Goal: Task Accomplishment & Management: Use online tool/utility

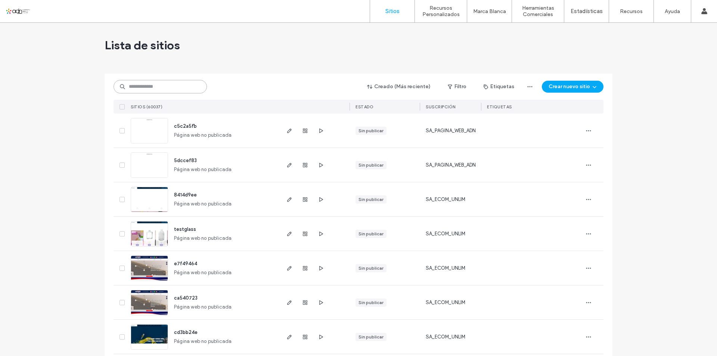
click at [156, 87] on input at bounding box center [160, 86] width 93 height 13
paste input "**********"
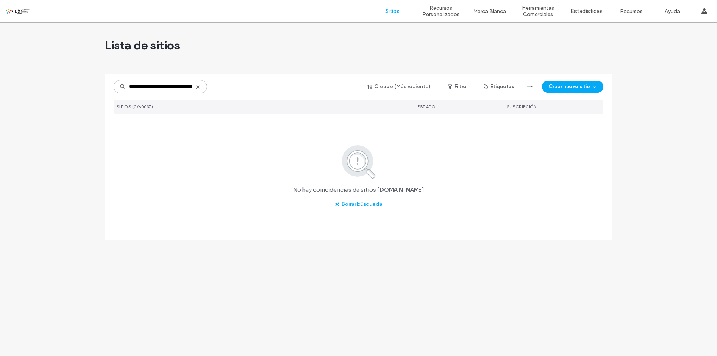
click at [179, 87] on input "**********" at bounding box center [160, 86] width 93 height 13
click at [149, 84] on input "**********" at bounding box center [160, 86] width 93 height 13
paste input "*********"
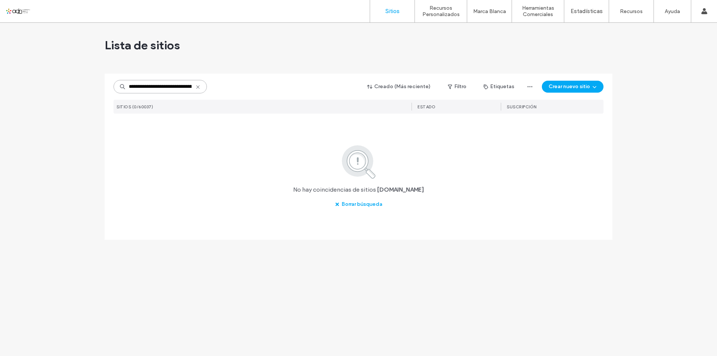
scroll to position [0, 50]
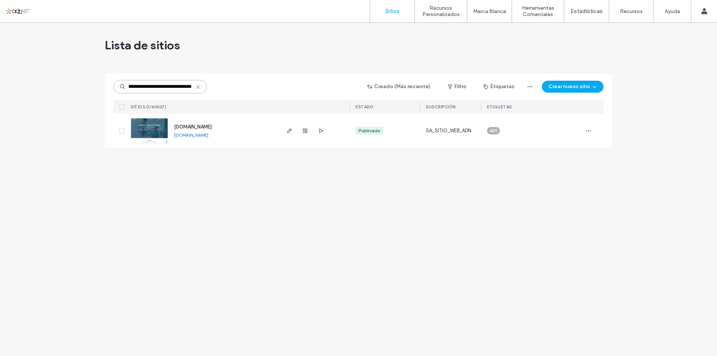
type input "**********"
click at [155, 130] on img at bounding box center [149, 143] width 37 height 51
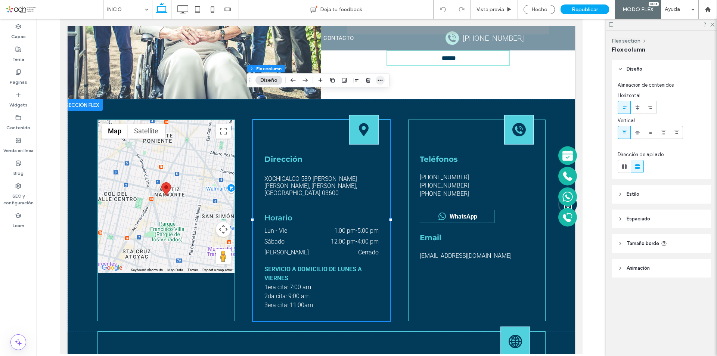
click at [382, 80] on use "button" at bounding box center [380, 80] width 5 height 1
click at [291, 80] on icon "button" at bounding box center [293, 80] width 9 height 13
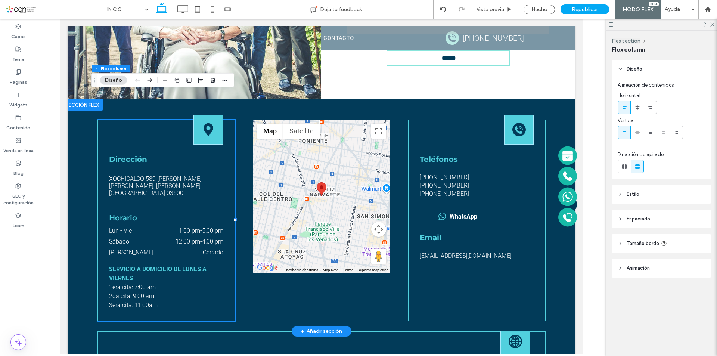
click at [237, 298] on div "Teléfonos 561-257-8401 5-555-5555 5-555-5555 WhatsApp Email analopmed80@gmail.c…" at bounding box center [321, 215] width 448 height 232
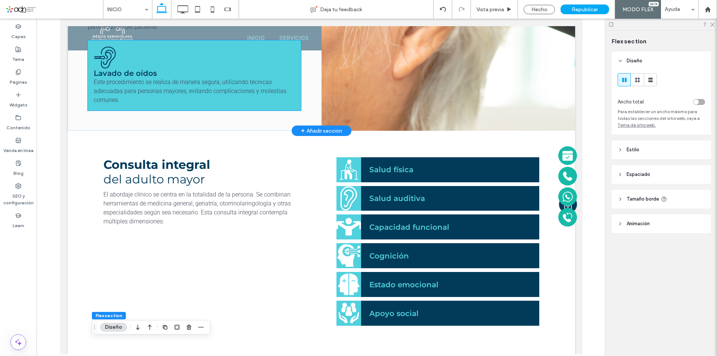
scroll to position [1240, 0]
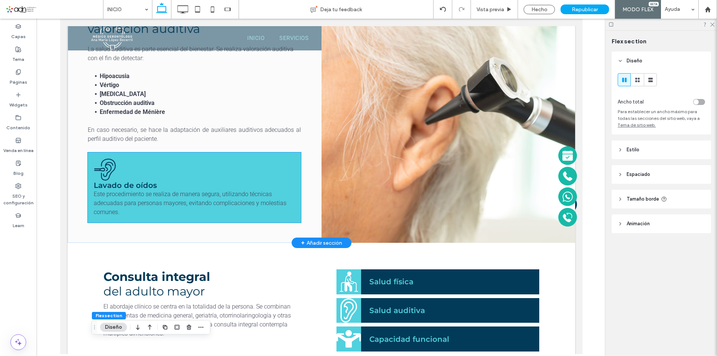
click at [179, 190] on span "Este procedimiento se realiza de manera segura, utilizando técnicas adecuadas p…" at bounding box center [189, 202] width 193 height 25
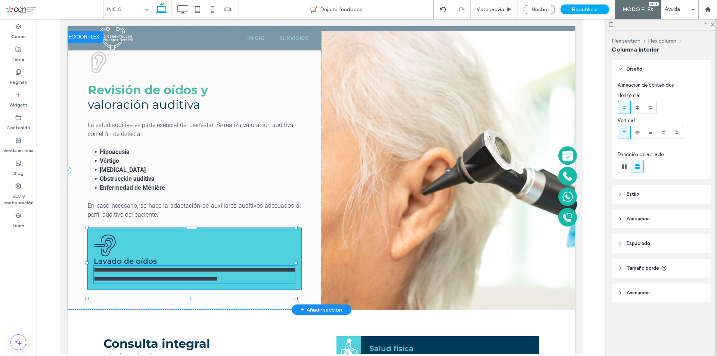
click at [154, 267] on span "**********" at bounding box center [194, 274] width 202 height 15
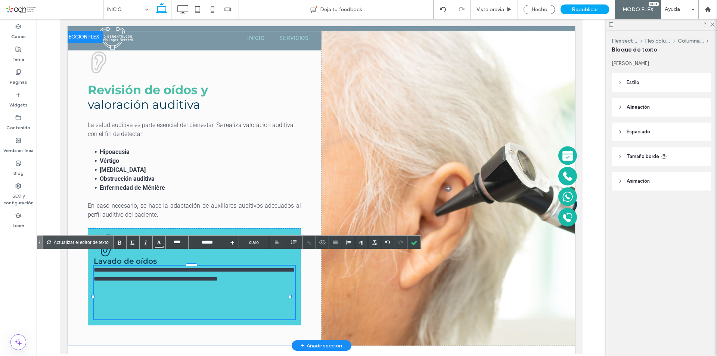
click at [112, 287] on p at bounding box center [193, 287] width 201 height 9
click at [119, 283] on p at bounding box center [193, 287] width 201 height 9
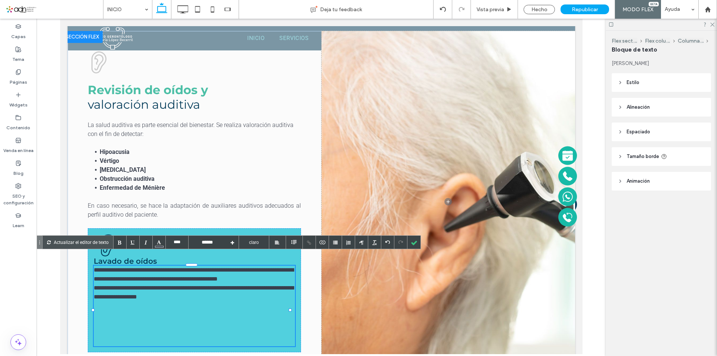
click at [117, 310] on p at bounding box center [193, 314] width 201 height 9
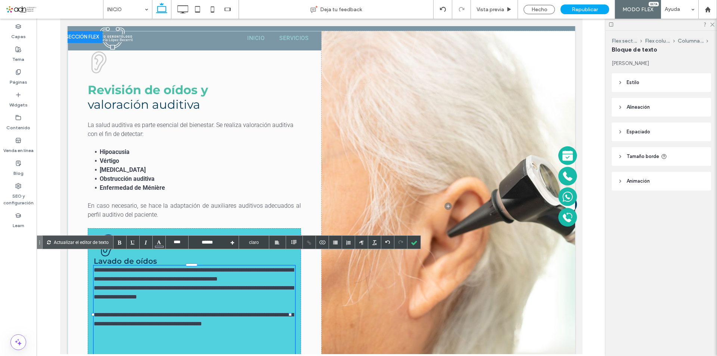
click at [112, 285] on span "**********" at bounding box center [193, 292] width 200 height 15
click at [60, 19] on lt-span "******" at bounding box center [60, 19] width 0 height 0
click at [110, 302] on p at bounding box center [193, 305] width 201 height 9
click at [134, 275] on p "**********" at bounding box center [193, 275] width 201 height 18
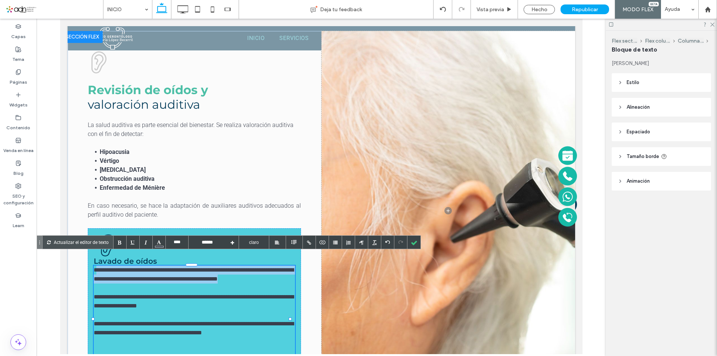
drag, startPoint x: 95, startPoint y: 258, endPoint x: 125, endPoint y: 272, distance: 33.4
click at [125, 272] on p "**********" at bounding box center [193, 275] width 201 height 18
click at [131, 278] on p "**********" at bounding box center [193, 275] width 201 height 18
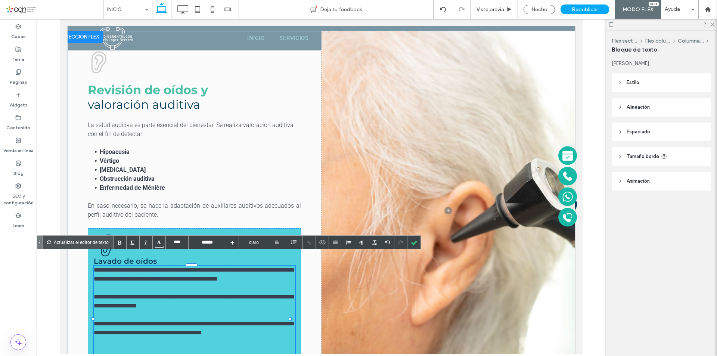
scroll to position [1, 0]
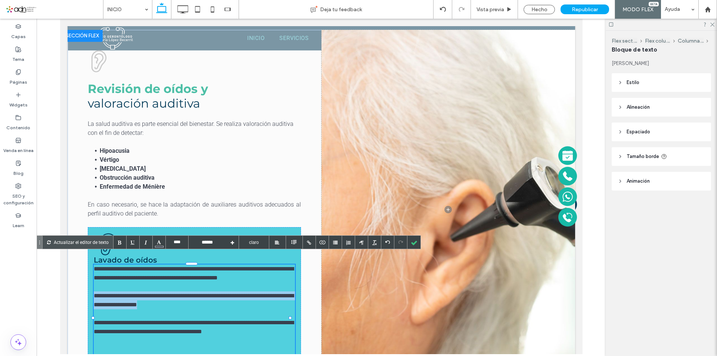
drag, startPoint x: 94, startPoint y: 294, endPoint x: 198, endPoint y: 300, distance: 103.7
click at [198, 300] on p "**********" at bounding box center [193, 300] width 201 height 18
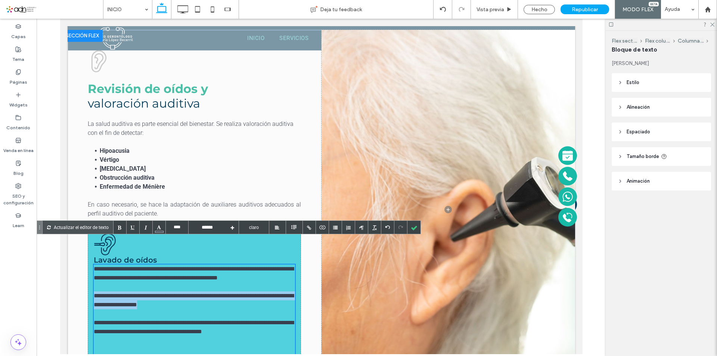
scroll to position [1202, 0]
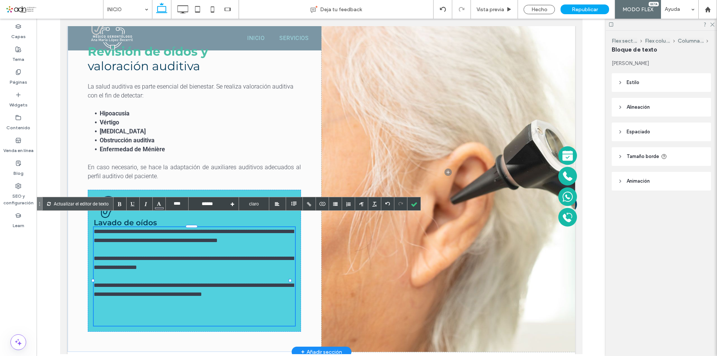
click at [200, 291] on span "**********" at bounding box center [193, 289] width 200 height 15
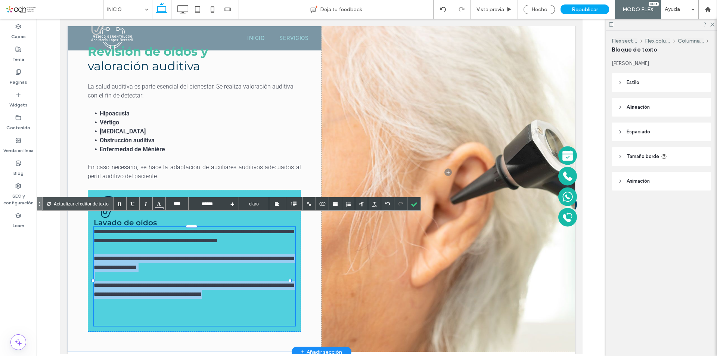
drag, startPoint x: 262, startPoint y: 294, endPoint x: 95, endPoint y: 254, distance: 171.8
click at [95, 254] on div "**********" at bounding box center [193, 276] width 201 height 99
click at [95, 255] on span "**********" at bounding box center [193, 262] width 200 height 15
drag, startPoint x: 94, startPoint y: 255, endPoint x: 283, endPoint y: 297, distance: 193.3
click at [283, 297] on div "**********" at bounding box center [193, 276] width 201 height 99
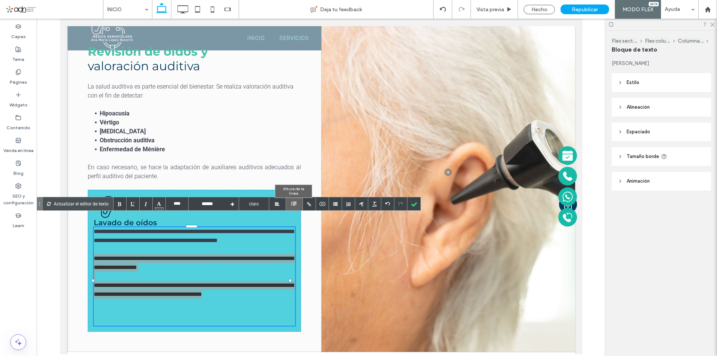
click at [292, 202] on div at bounding box center [294, 203] width 7 height 7
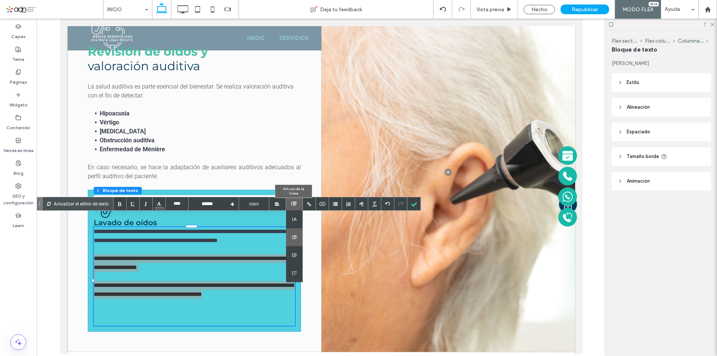
click at [294, 238] on div at bounding box center [294, 237] width 17 height 18
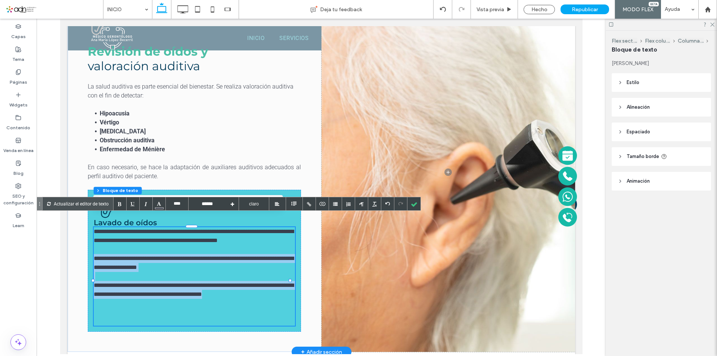
click at [171, 272] on p at bounding box center [193, 276] width 201 height 9
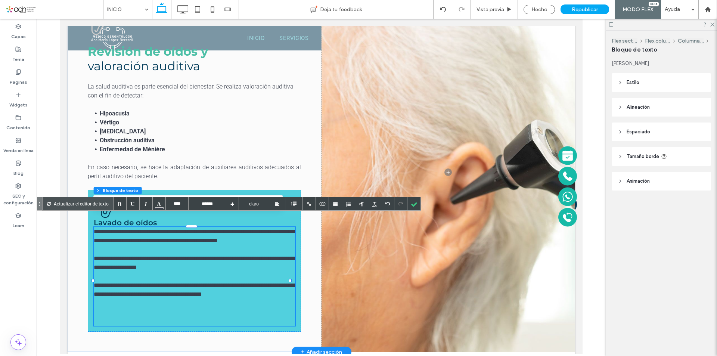
click at [185, 264] on span "**********" at bounding box center [194, 262] width 202 height 15
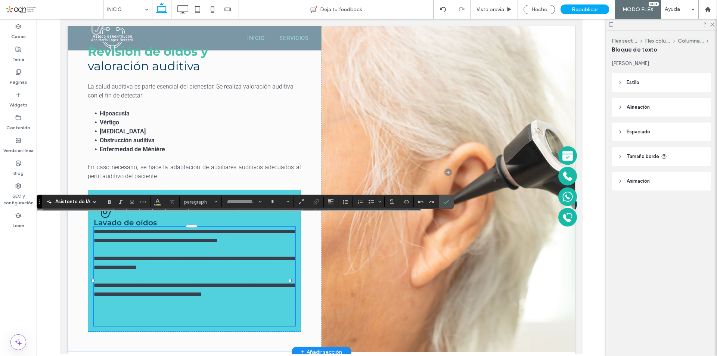
type input "******"
type input "**"
click at [443, 201] on icon "Confirmar" at bounding box center [446, 202] width 6 height 6
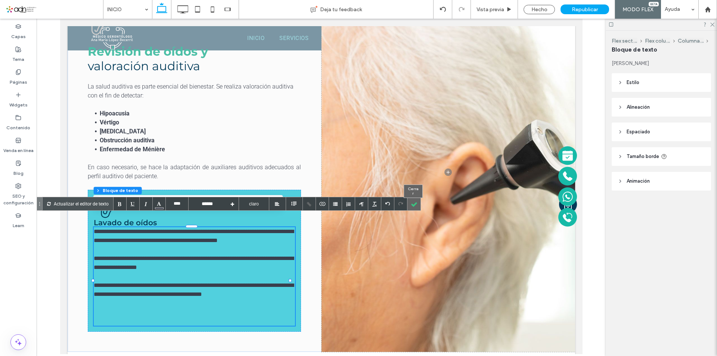
click at [414, 206] on div at bounding box center [413, 203] width 13 height 13
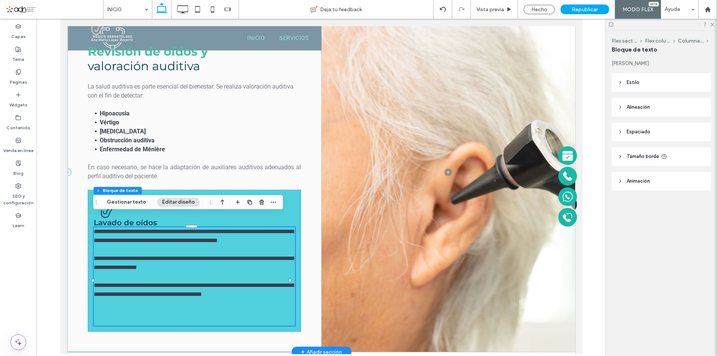
click at [78, 244] on div "**********" at bounding box center [194, 173] width 254 height 360
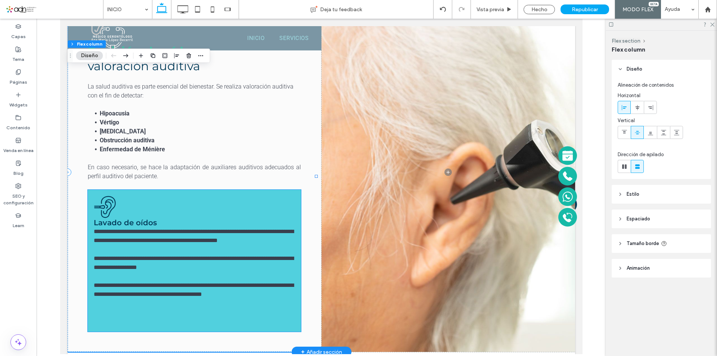
click at [131, 294] on span "**********" at bounding box center [193, 289] width 200 height 15
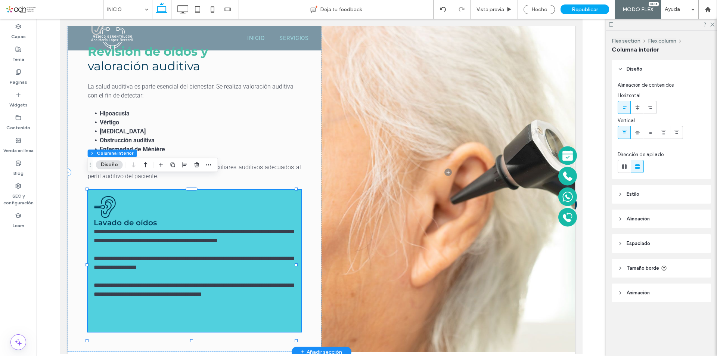
click at [133, 294] on span "**********" at bounding box center [193, 289] width 200 height 15
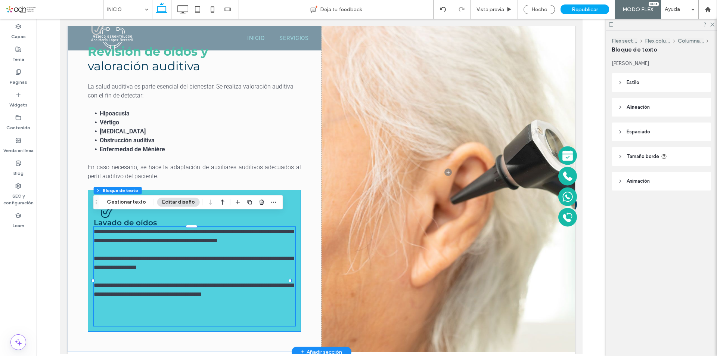
click at [133, 294] on span "**********" at bounding box center [193, 289] width 200 height 15
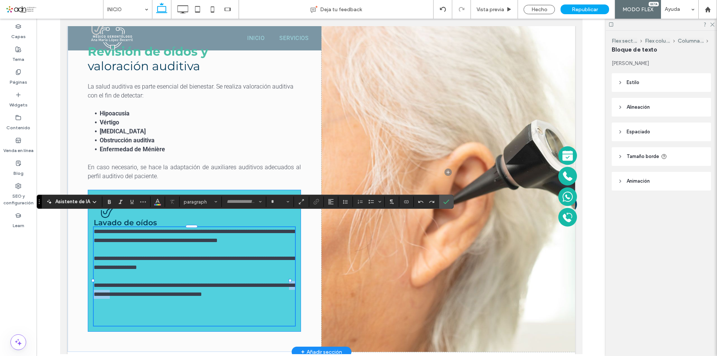
click at [133, 294] on span "**********" at bounding box center [194, 289] width 202 height 15
type input "******"
type input "**"
click at [111, 255] on span "**********" at bounding box center [194, 262] width 202 height 15
click at [151, 237] on p "**********" at bounding box center [193, 236] width 201 height 18
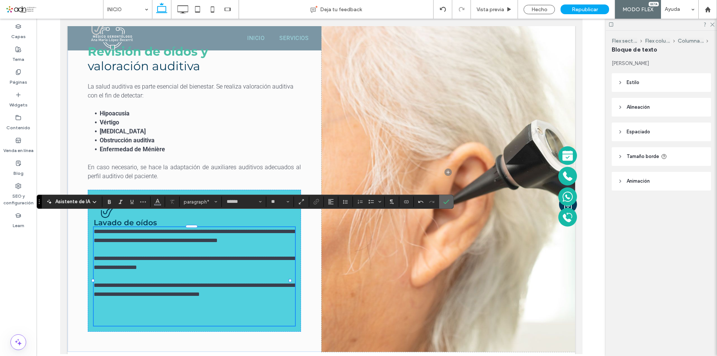
click at [444, 198] on span "Confirmar" at bounding box center [444, 201] width 3 height 13
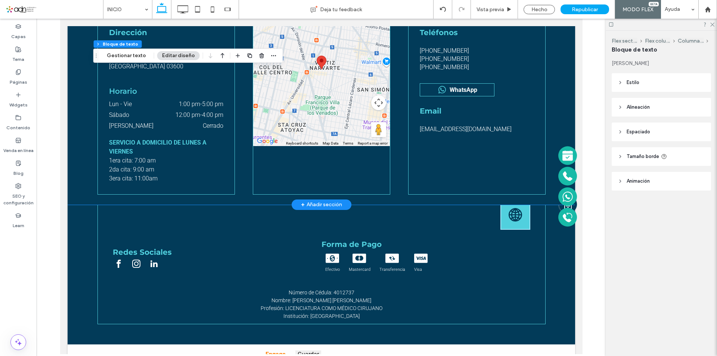
scroll to position [2666, 0]
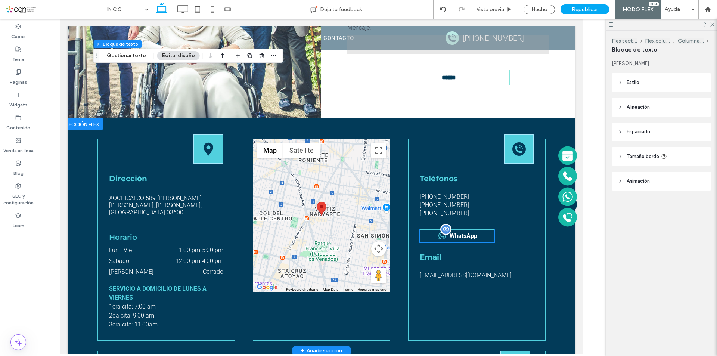
click at [451, 232] on span "WhatsApp" at bounding box center [463, 235] width 28 height 7
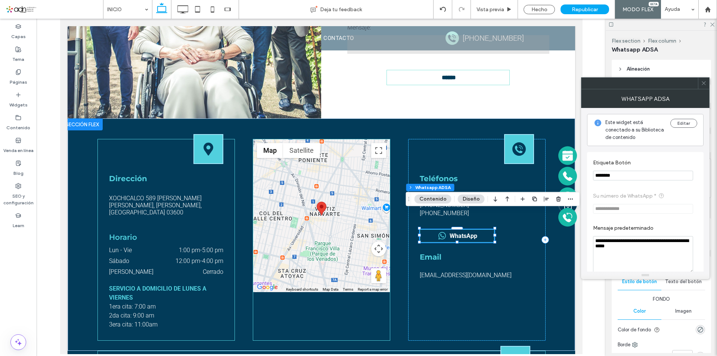
click at [437, 202] on button "Contenido" at bounding box center [433, 199] width 37 height 9
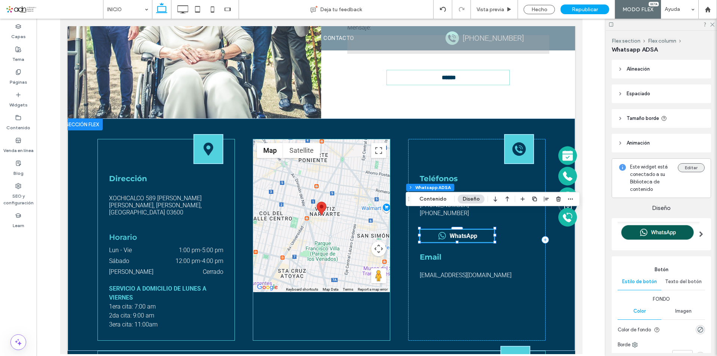
click at [690, 167] on button "Editar" at bounding box center [691, 167] width 27 height 9
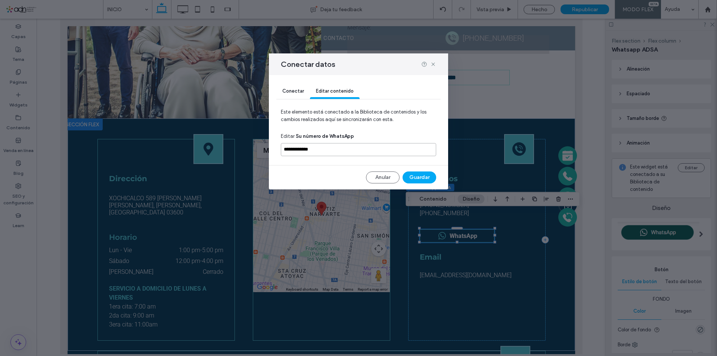
drag, startPoint x: 327, startPoint y: 149, endPoint x: 291, endPoint y: 150, distance: 35.9
click at [291, 150] on input "**********" at bounding box center [358, 149] width 155 height 13
paste input "**********"
type input "**********"
click at [427, 176] on button "Guardar" at bounding box center [420, 177] width 34 height 12
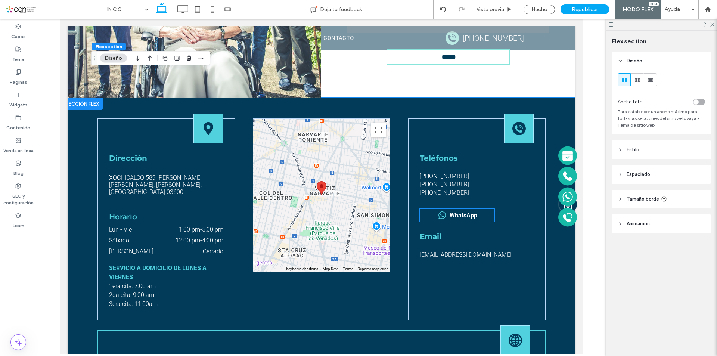
click at [423, 209] on div "WhatsApp" at bounding box center [456, 215] width 75 height 13
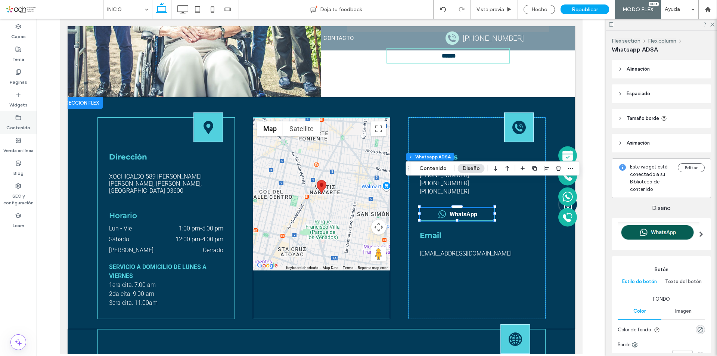
scroll to position [0, 0]
click at [18, 118] on icon at bounding box center [18, 118] width 6 height 6
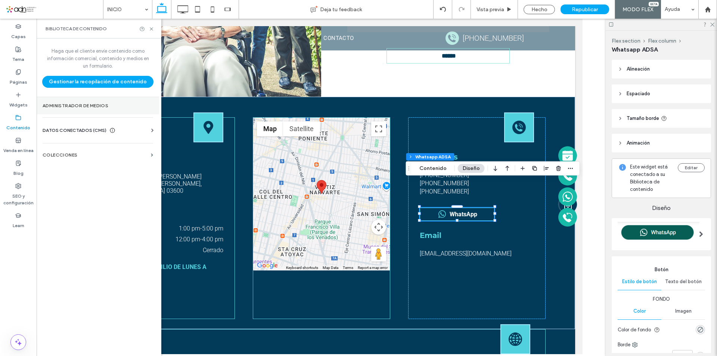
click at [81, 105] on label "Administrador de medios" at bounding box center [98, 105] width 111 height 5
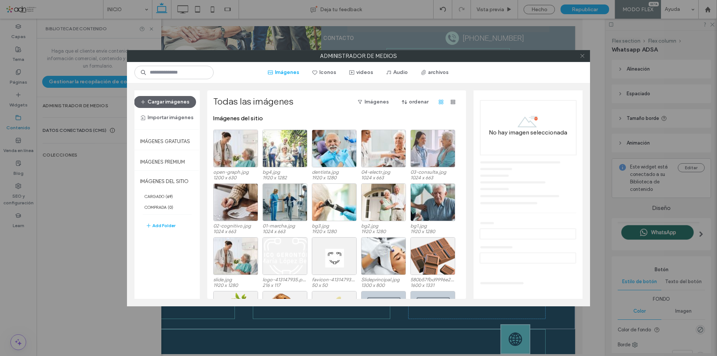
click at [582, 56] on icon at bounding box center [583, 56] width 6 height 6
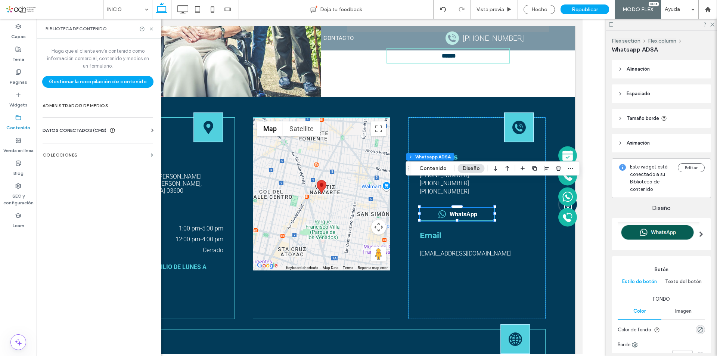
click at [97, 129] on span "DATOS CONECTADOS (CMS)" at bounding box center [75, 130] width 64 height 7
click at [99, 145] on section "Información del negocio" at bounding box center [100, 148] width 114 height 17
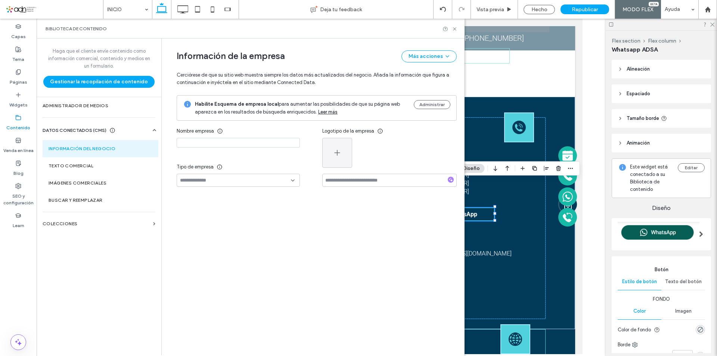
type input "**********"
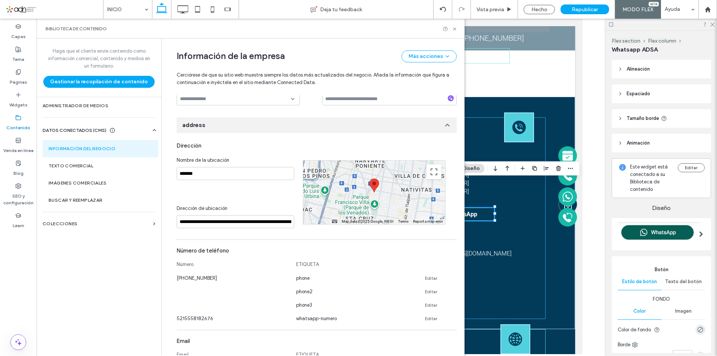
scroll to position [193, 0]
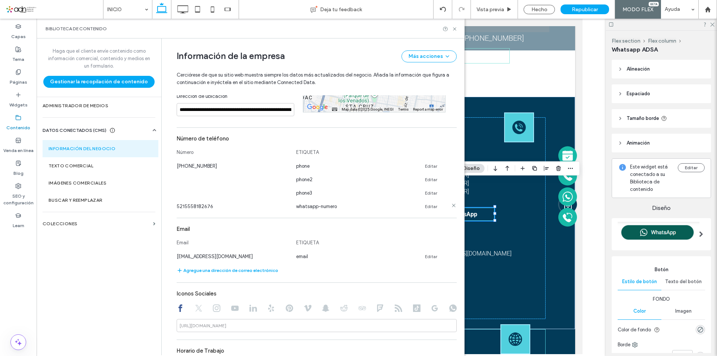
click at [426, 204] on link "Editar" at bounding box center [431, 207] width 12 height 6
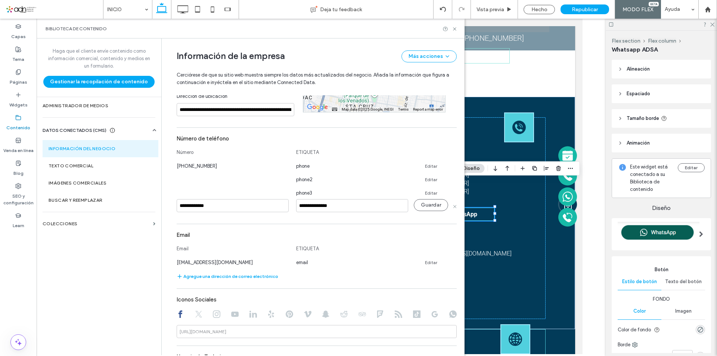
drag, startPoint x: 216, startPoint y: 207, endPoint x: 182, endPoint y: 207, distance: 33.6
click at [182, 207] on input "**********" at bounding box center [233, 205] width 112 height 13
type input "**********"
click at [423, 204] on button "Guardar" at bounding box center [431, 205] width 34 height 12
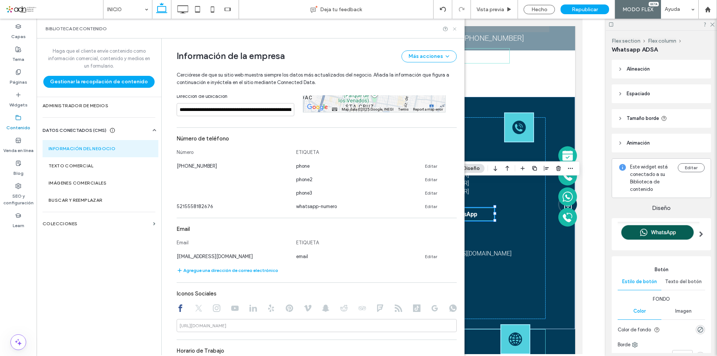
click at [455, 28] on use at bounding box center [454, 28] width 3 height 3
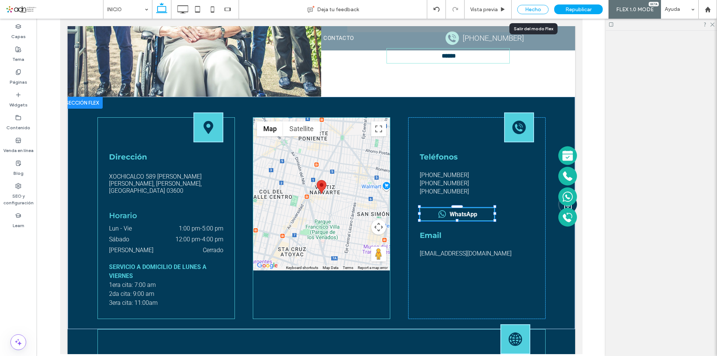
drag, startPoint x: 540, startPoint y: 5, endPoint x: 508, endPoint y: 90, distance: 90.9
click at [540, 5] on div "Hecho" at bounding box center [532, 9] width 31 height 9
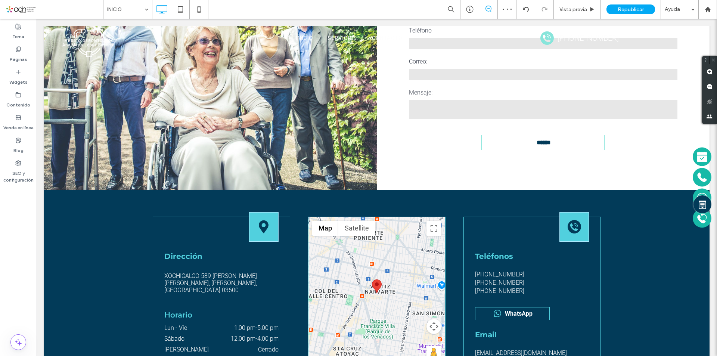
click at [624, 9] on span "Republicar" at bounding box center [631, 9] width 26 height 6
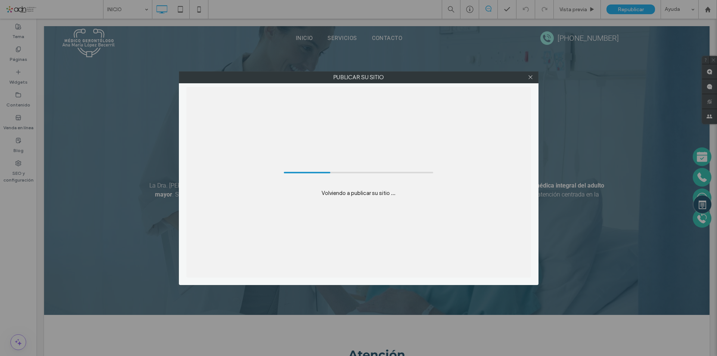
scroll to position [0, 0]
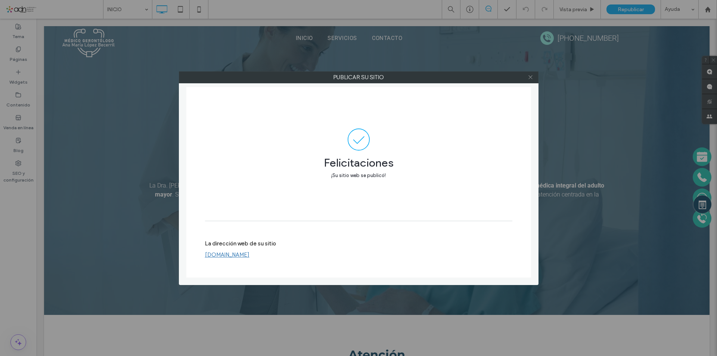
click at [531, 78] on icon at bounding box center [531, 77] width 6 height 6
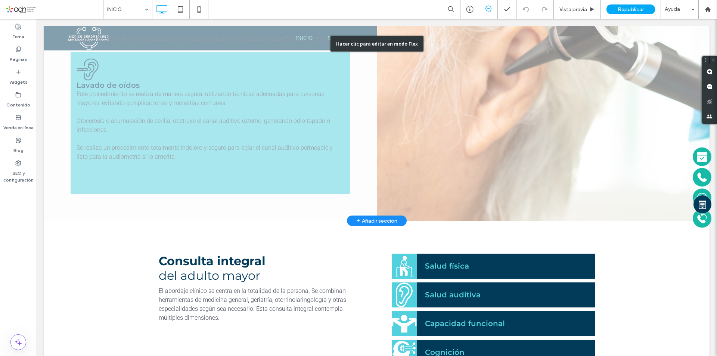
scroll to position [1307, 0]
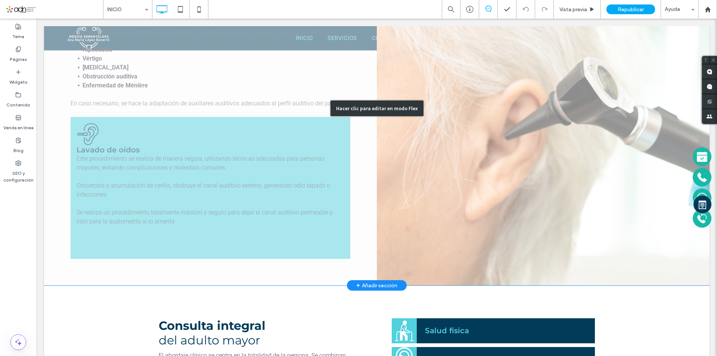
click at [128, 250] on div "Hacer clic para editar en modo Flex" at bounding box center [377, 108] width 666 height 354
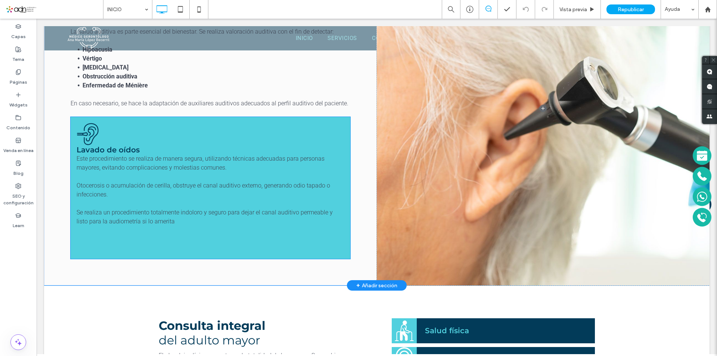
scroll to position [1256, 0]
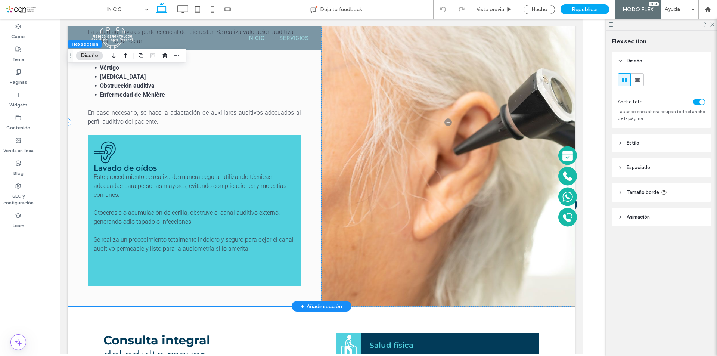
click at [101, 274] on div "Revisión de oídos y valoración auditiva La salud auditiva es parte esencial del…" at bounding box center [194, 122] width 254 height 369
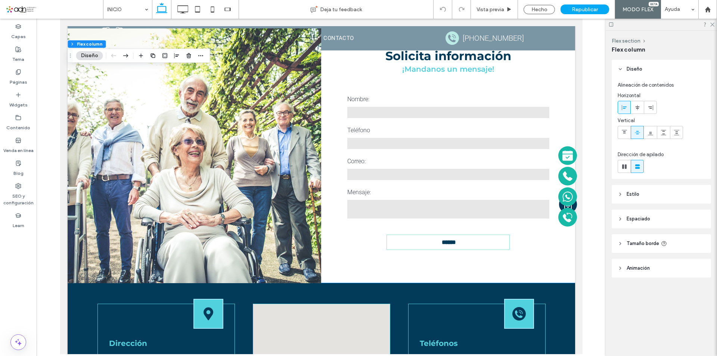
scroll to position [2713, 0]
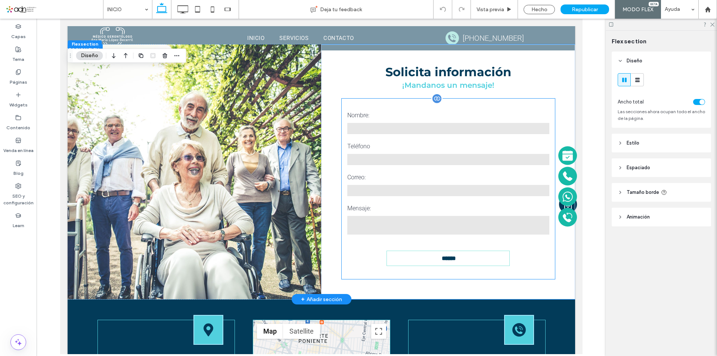
scroll to position [0, 0]
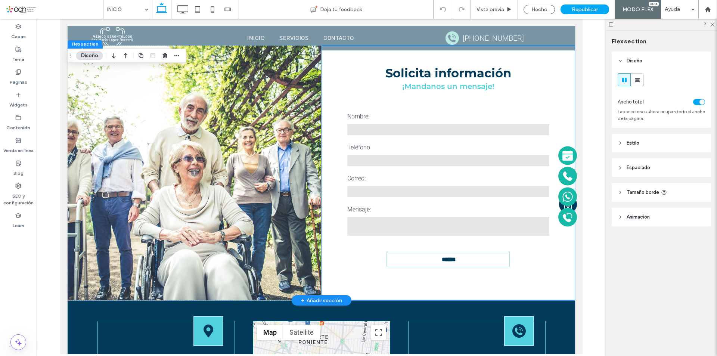
click at [450, 46] on div "Solicita información ¡Mandanos un mensaje! Contáctenos Nombre: Teléfono Correo:…" at bounding box center [448, 173] width 254 height 255
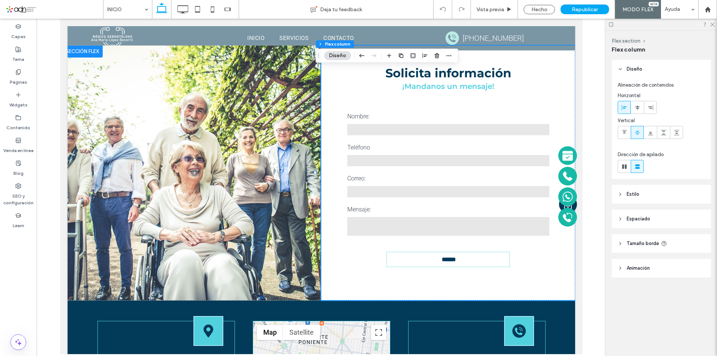
click at [344, 55] on button "Diseño" at bounding box center [337, 55] width 27 height 9
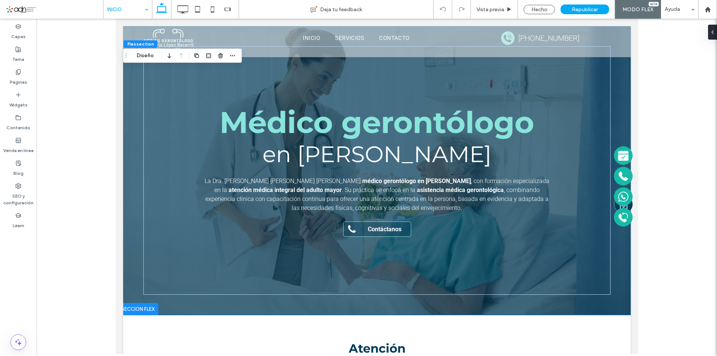
click at [105, 141] on div at bounding box center [377, 186] width 681 height 335
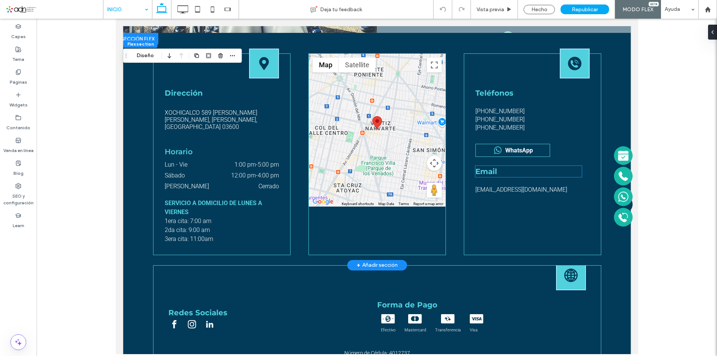
scroll to position [2727, 0]
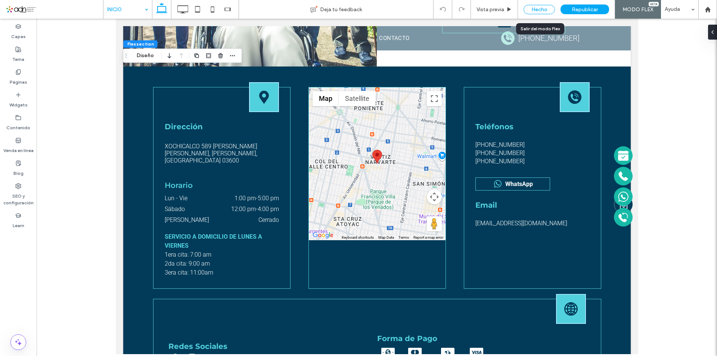
click at [537, 10] on div "Hecho" at bounding box center [539, 9] width 31 height 9
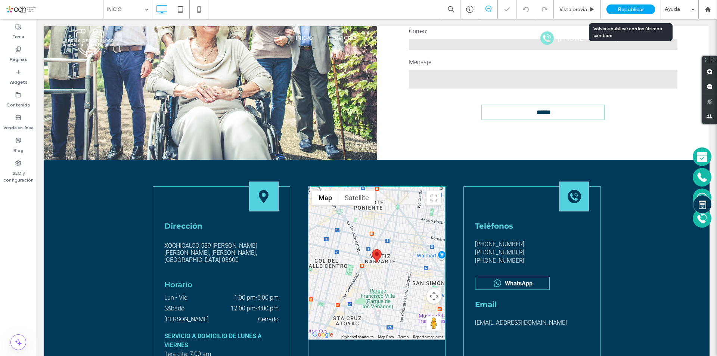
click at [626, 9] on span "Republicar" at bounding box center [631, 9] width 26 height 6
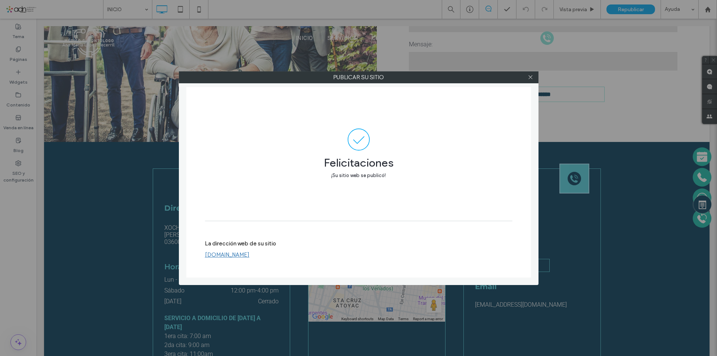
click at [534, 80] on div at bounding box center [530, 77] width 11 height 11
click at [531, 78] on icon at bounding box center [531, 77] width 6 height 6
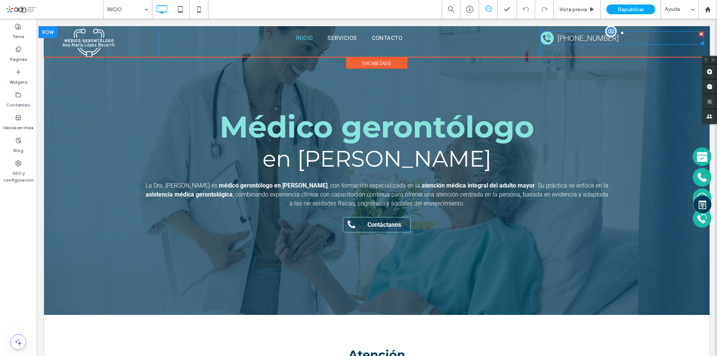
click at [542, 35] on span at bounding box center [622, 37] width 164 height 13
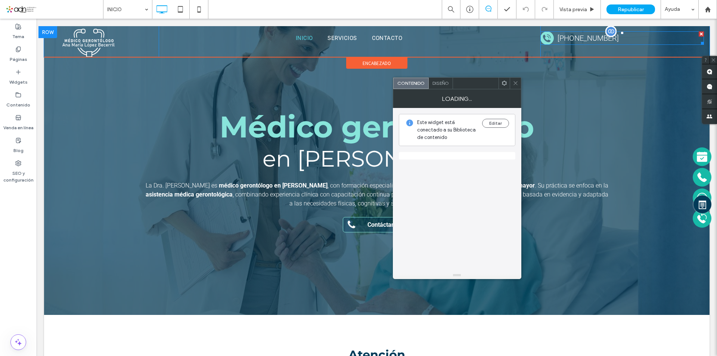
click at [542, 35] on icon at bounding box center [546, 37] width 13 height 13
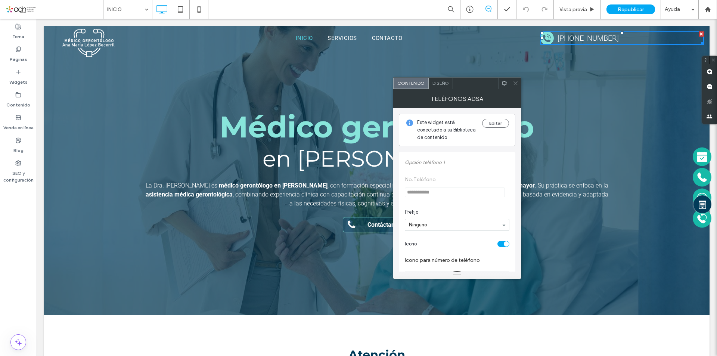
scroll to position [112, 0]
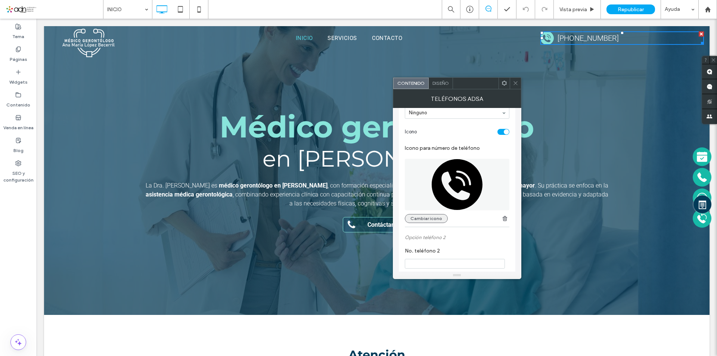
click at [428, 218] on button "Cambiar icono" at bounding box center [426, 218] width 43 height 9
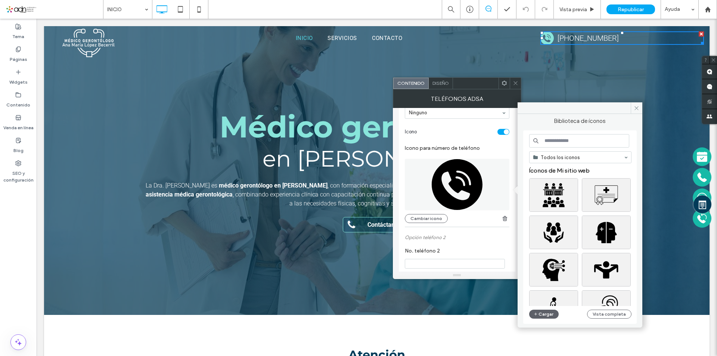
click at [566, 144] on input at bounding box center [579, 140] width 100 height 13
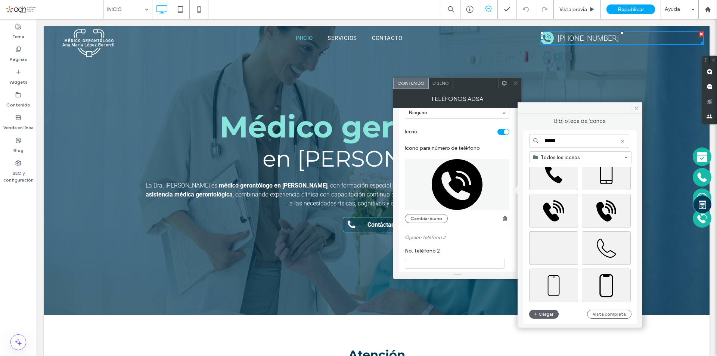
scroll to position [0, 0]
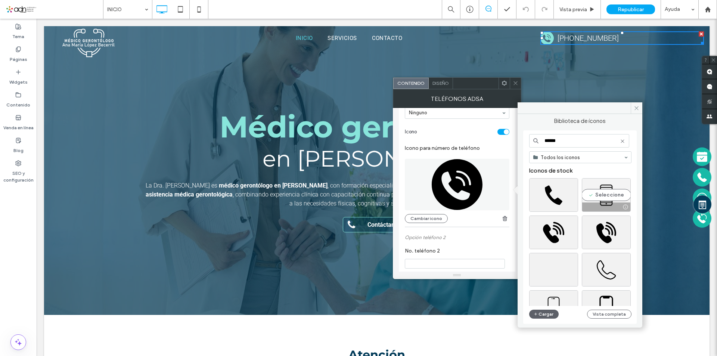
type input "*****"
click at [610, 194] on div "Seleccione" at bounding box center [606, 195] width 49 height 34
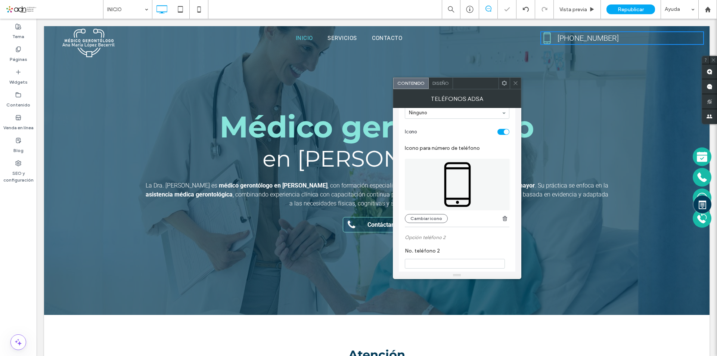
click at [516, 81] on icon at bounding box center [516, 83] width 6 height 6
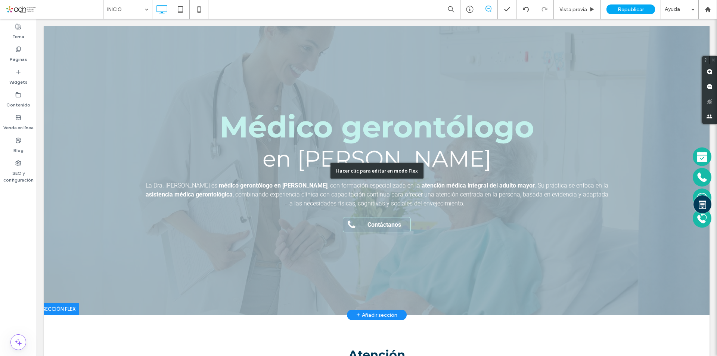
click at [343, 223] on div "Hacer clic para editar en modo Flex" at bounding box center [377, 170] width 666 height 289
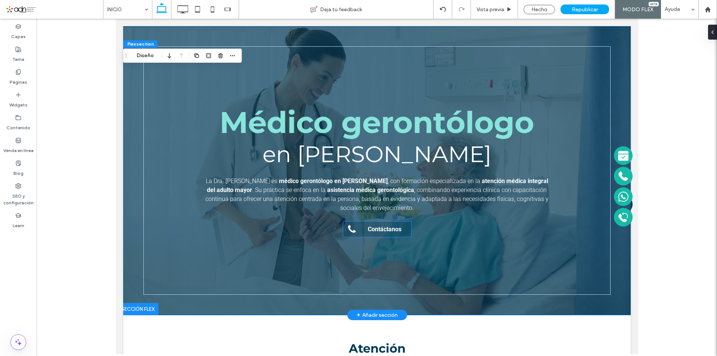
click at [348, 231] on span at bounding box center [353, 229] width 10 height 10
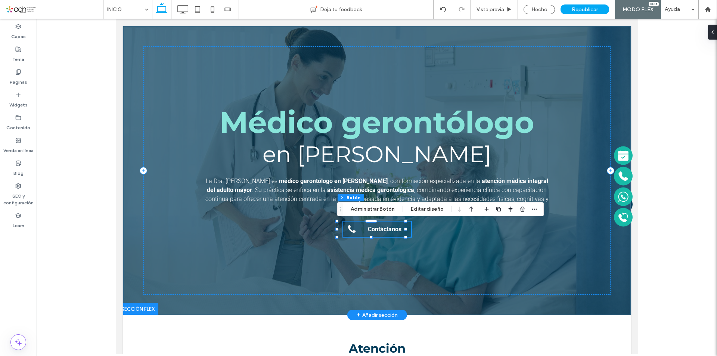
type input "**"
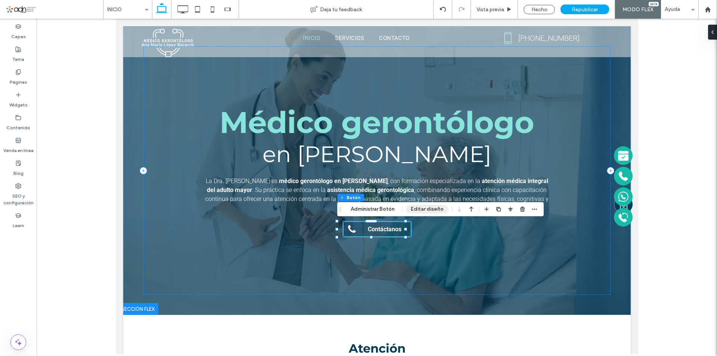
click at [428, 210] on button "Editar diseño" at bounding box center [427, 209] width 43 height 9
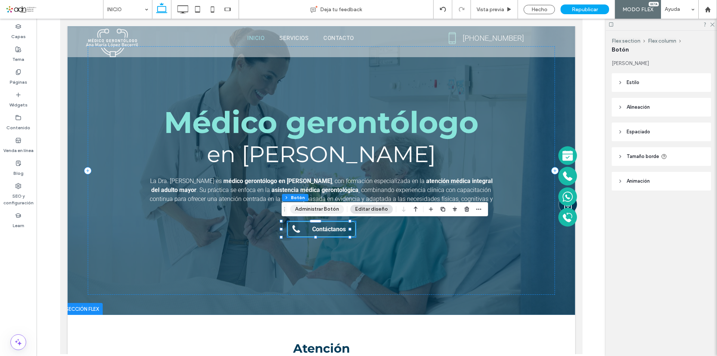
click at [304, 211] on button "Administrar Botón" at bounding box center [317, 209] width 54 height 9
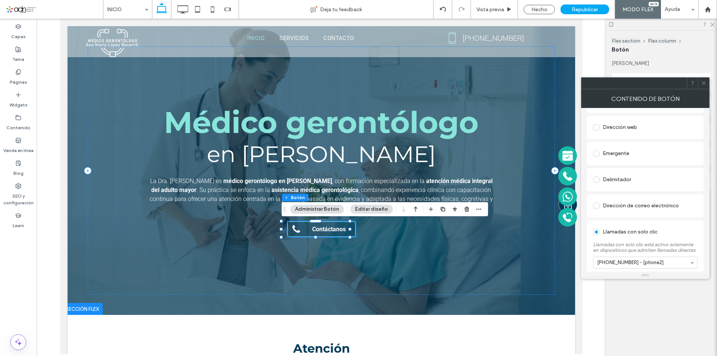
scroll to position [106, 0]
click at [703, 84] on use at bounding box center [704, 83] width 4 height 4
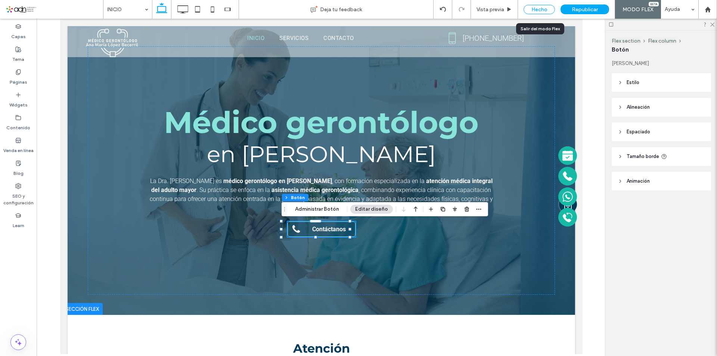
click at [539, 9] on div "Hecho" at bounding box center [539, 9] width 31 height 9
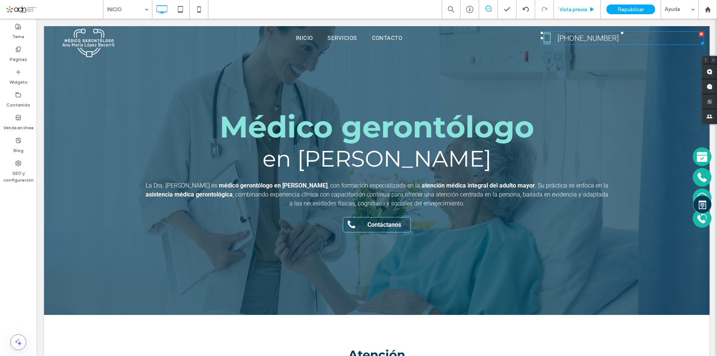
click at [570, 10] on span "Vista previa" at bounding box center [573, 9] width 28 height 6
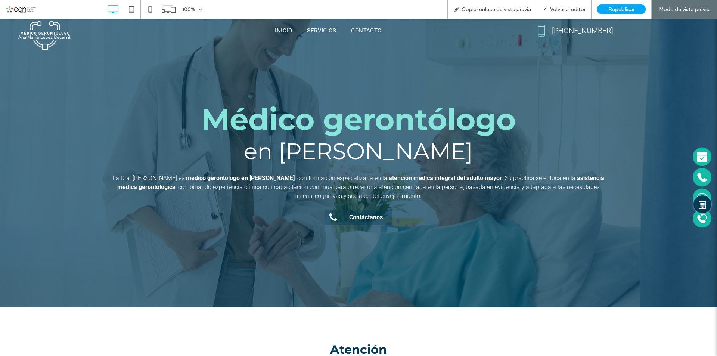
click at [330, 218] on span at bounding box center [334, 218] width 10 height 10
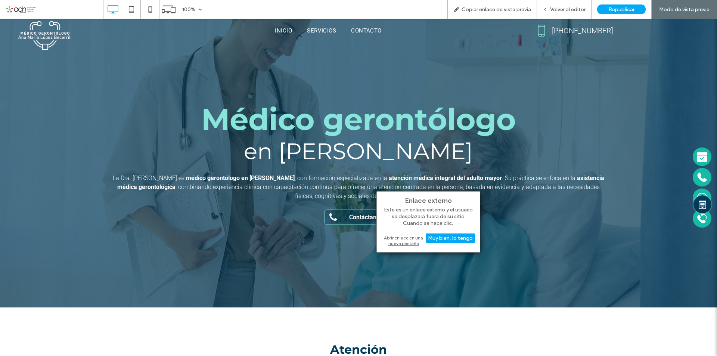
click at [396, 239] on div "Abrir enlace en una nueva pestaña" at bounding box center [428, 240] width 93 height 13
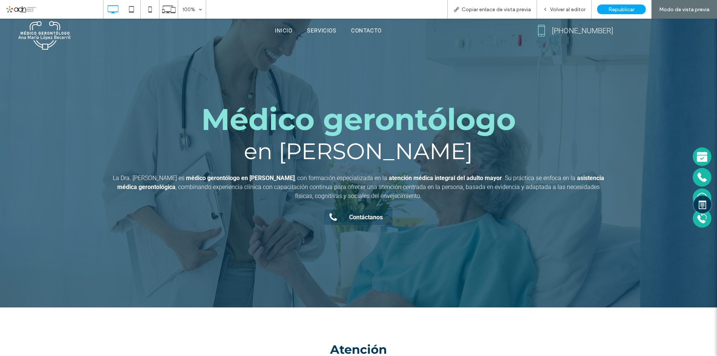
click at [352, 217] on span "Contáctanos" at bounding box center [366, 217] width 34 height 7
click at [555, 7] on span "Volver al editor" at bounding box center [567, 9] width 35 height 6
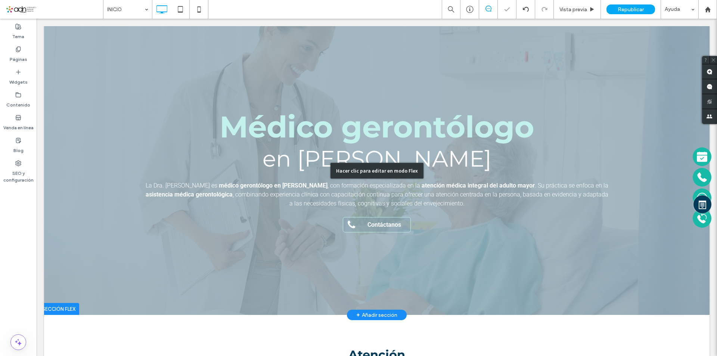
click at [342, 222] on div "Hacer clic para editar en modo Flex" at bounding box center [377, 170] width 666 height 289
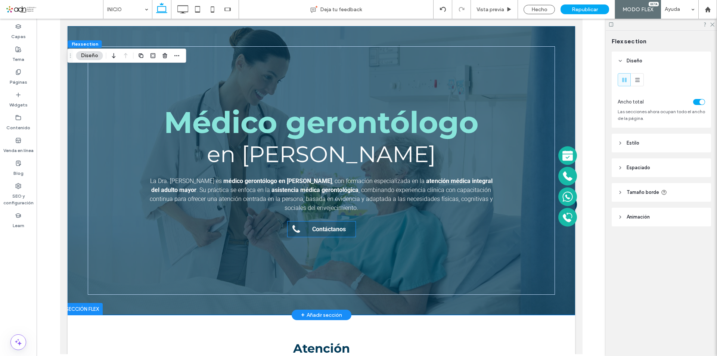
click at [318, 228] on span "Contáctanos" at bounding box center [329, 229] width 34 height 7
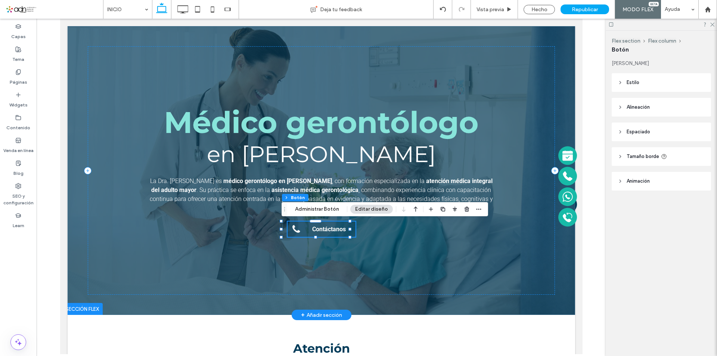
type input "**"
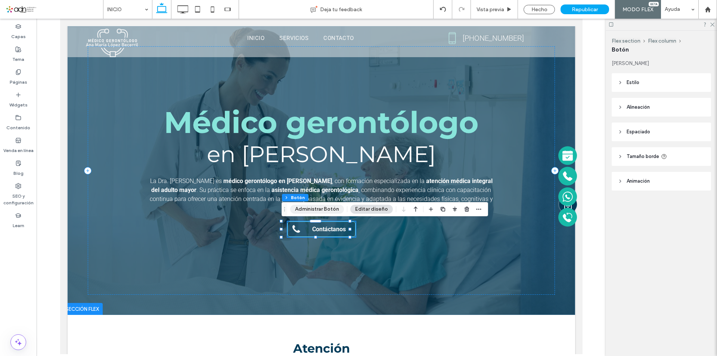
click at [334, 208] on button "Administrar Botón" at bounding box center [317, 209] width 54 height 9
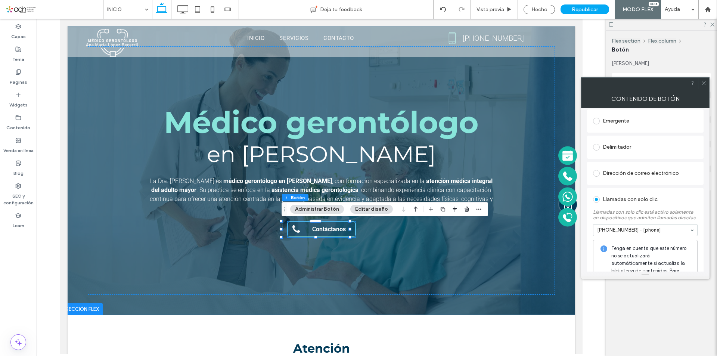
scroll to position [171, 0]
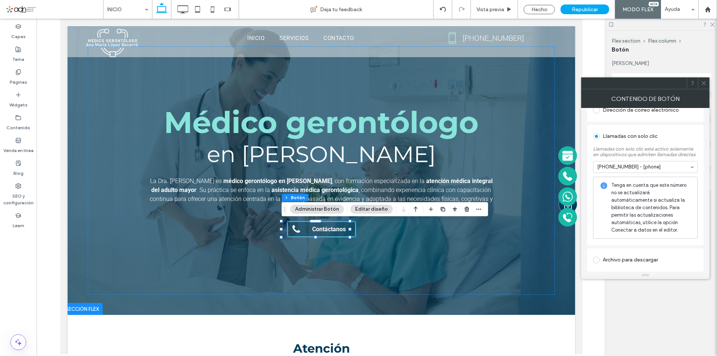
click at [705, 86] on span at bounding box center [704, 83] width 6 height 11
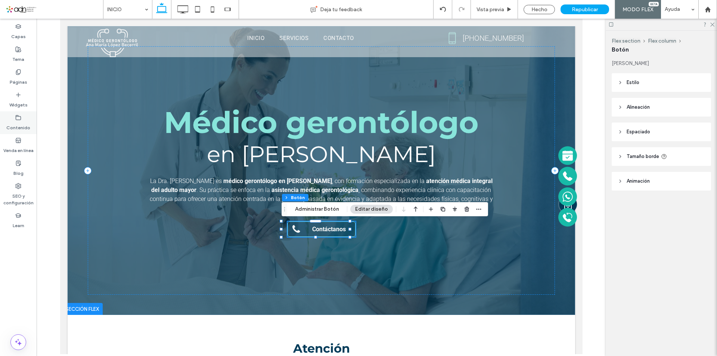
click at [27, 119] on div "Contenido" at bounding box center [18, 122] width 37 height 23
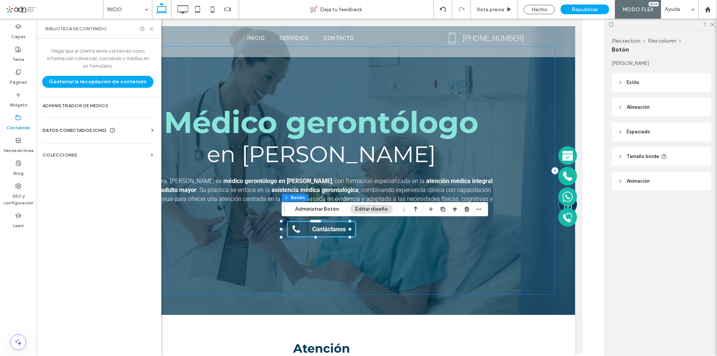
click at [101, 131] on span "DATOS CONECTADOS (CMS)" at bounding box center [75, 130] width 64 height 7
click at [95, 150] on label "Información del negocio" at bounding box center [100, 148] width 102 height 5
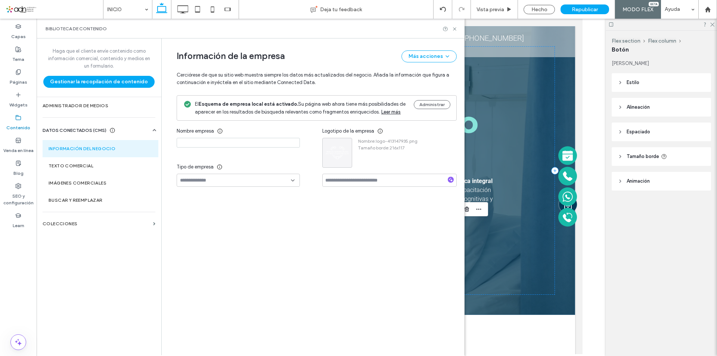
type input "**********"
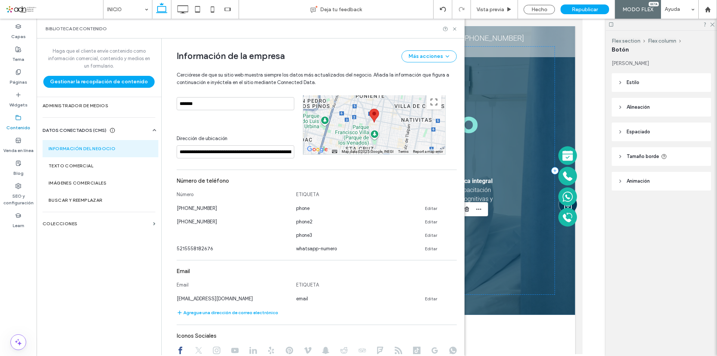
scroll to position [156, 0]
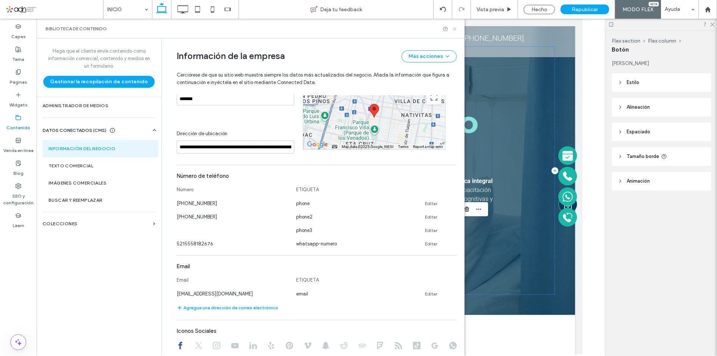
click at [455, 28] on use at bounding box center [454, 28] width 3 height 3
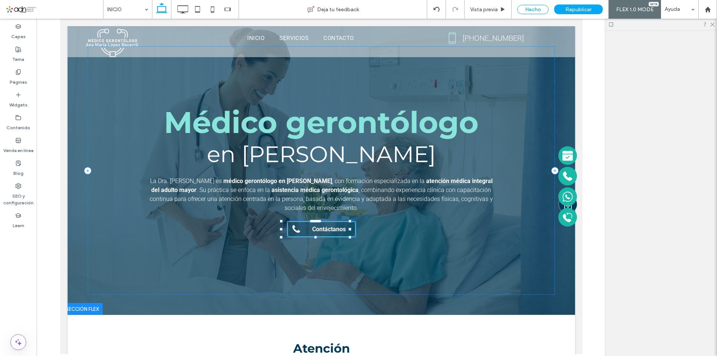
click at [532, 9] on div "Hecho" at bounding box center [532, 9] width 31 height 9
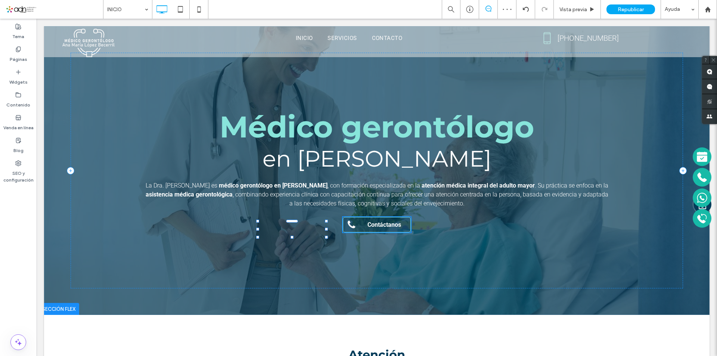
click at [626, 8] on span "Republicar" at bounding box center [631, 9] width 26 height 6
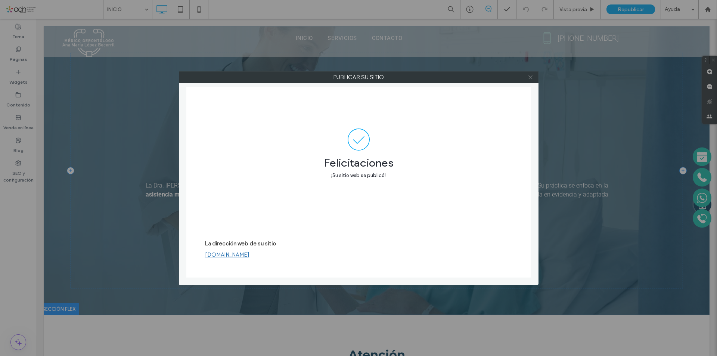
click at [530, 78] on icon at bounding box center [531, 77] width 6 height 6
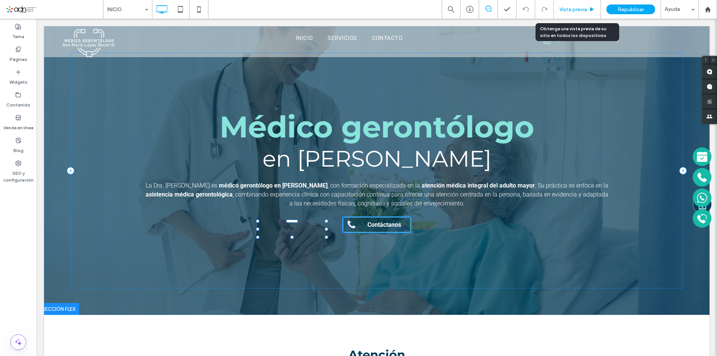
click at [569, 10] on span "Vista previa" at bounding box center [573, 9] width 28 height 6
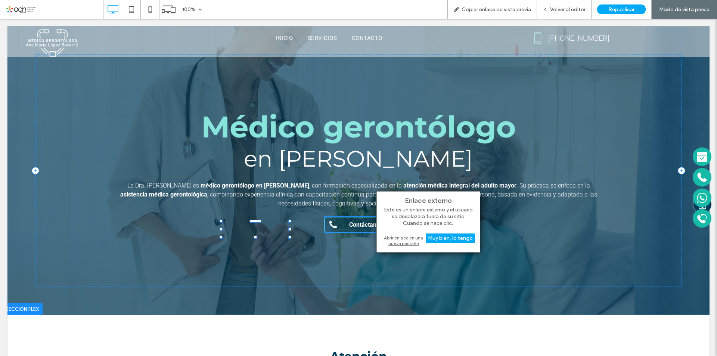
click at [393, 241] on div "Abrir enlace en una nueva pestaña" at bounding box center [428, 240] width 93 height 13
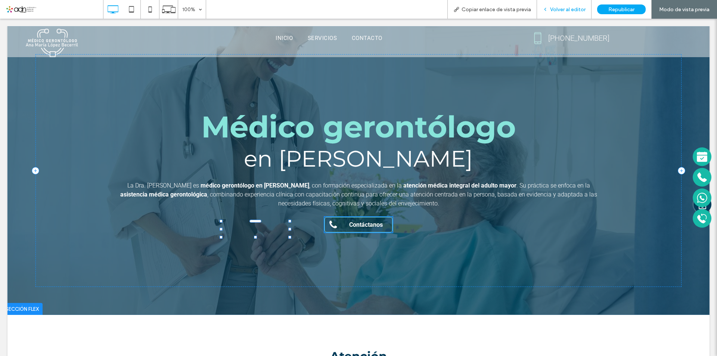
click at [555, 9] on span "Volver al editor" at bounding box center [567, 9] width 35 height 6
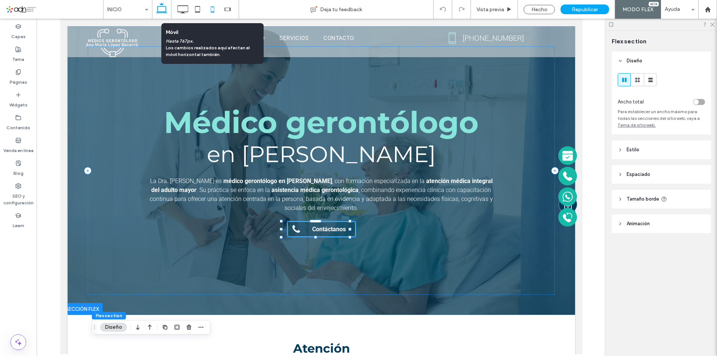
click at [210, 10] on icon at bounding box center [212, 9] width 15 height 15
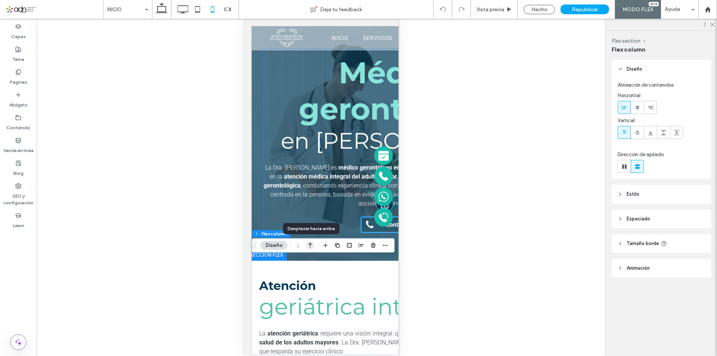
click at [309, 247] on icon "button" at bounding box center [310, 245] width 9 height 13
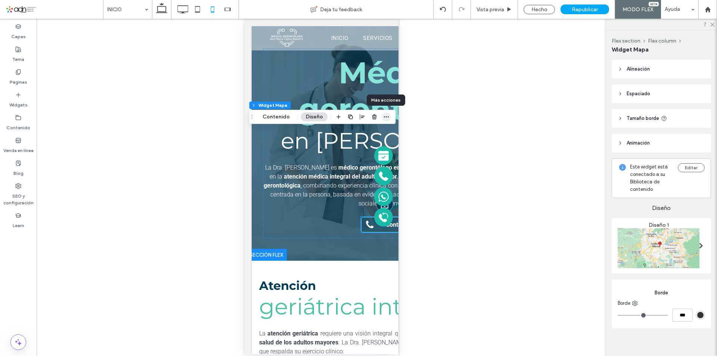
click at [384, 117] on icon "button" at bounding box center [387, 117] width 6 height 6
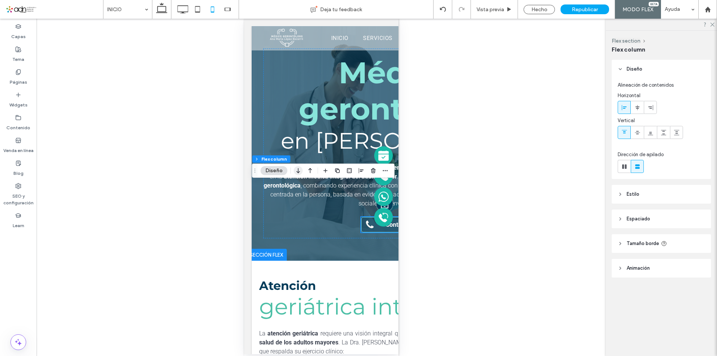
click at [299, 170] on icon "button" at bounding box center [298, 170] width 9 height 13
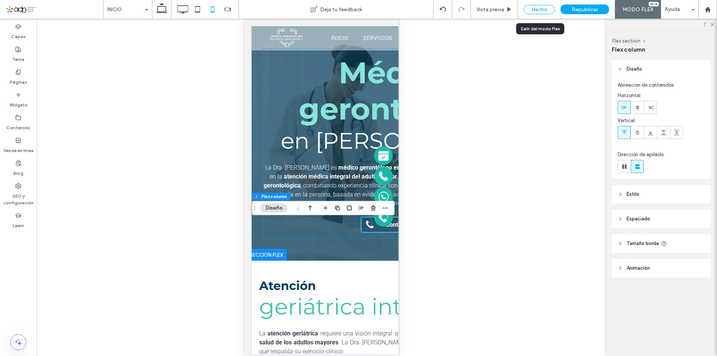
click at [539, 10] on div "Hecho" at bounding box center [539, 9] width 31 height 9
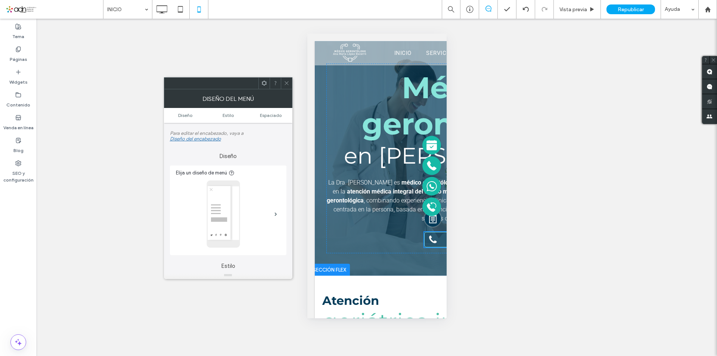
click at [286, 82] on icon at bounding box center [287, 83] width 6 height 6
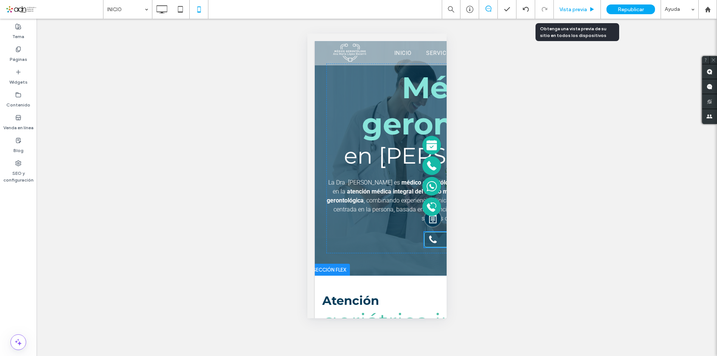
click at [575, 8] on span "Vista previa" at bounding box center [573, 9] width 28 height 6
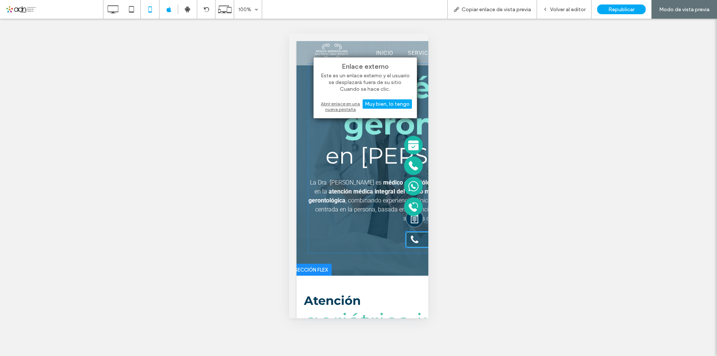
click at [349, 107] on div "Abrir enlace en una nueva pestaña" at bounding box center [365, 106] width 93 height 13
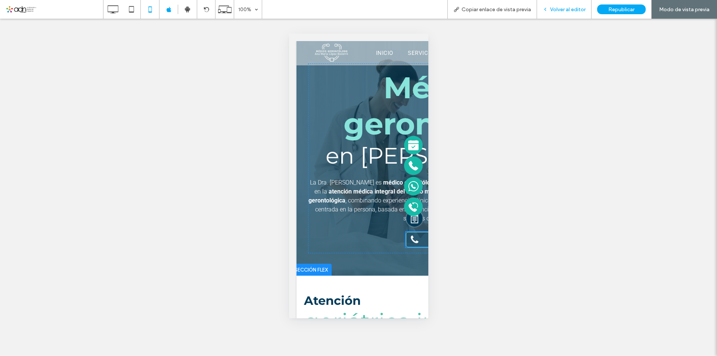
click at [559, 9] on span "Volver al editor" at bounding box center [567, 9] width 35 height 6
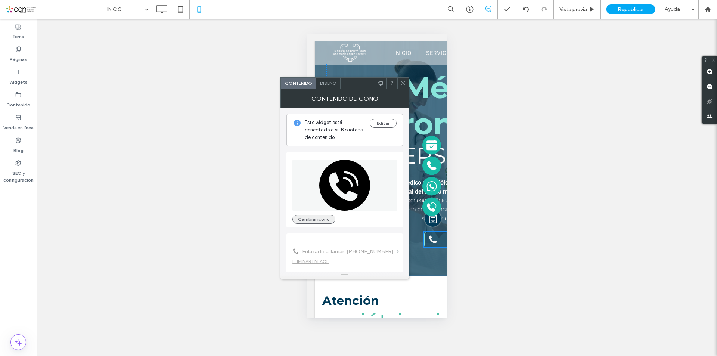
click at [324, 215] on button "Cambiar icono" at bounding box center [313, 219] width 43 height 9
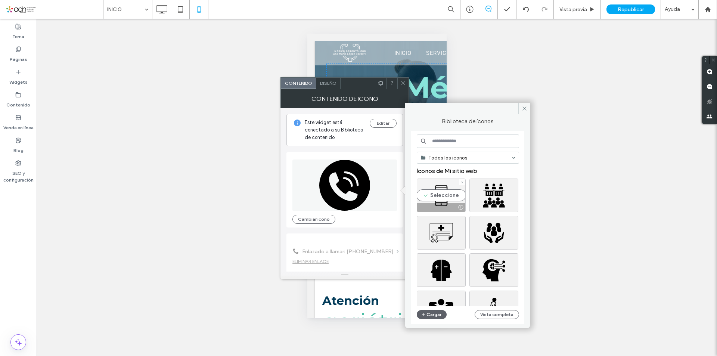
click at [440, 197] on div "Seleccione" at bounding box center [441, 196] width 49 height 34
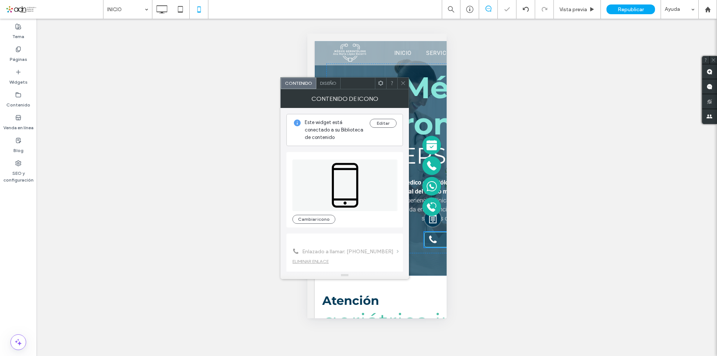
click at [403, 86] on span at bounding box center [403, 83] width 6 height 11
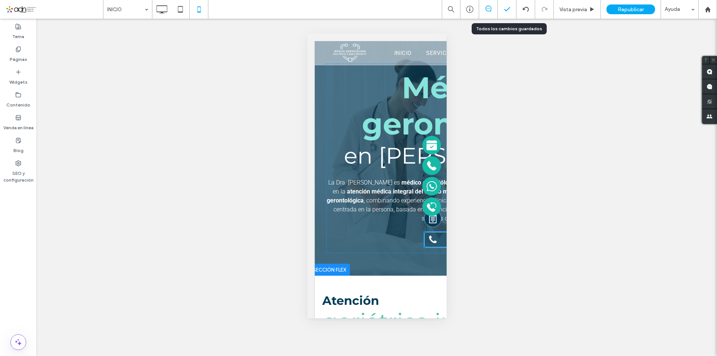
click at [508, 7] on icon at bounding box center [506, 9] width 7 height 7
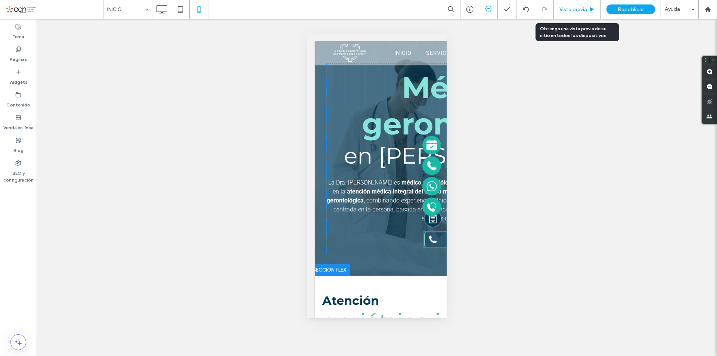
click at [567, 11] on span "Vista previa" at bounding box center [573, 9] width 28 height 6
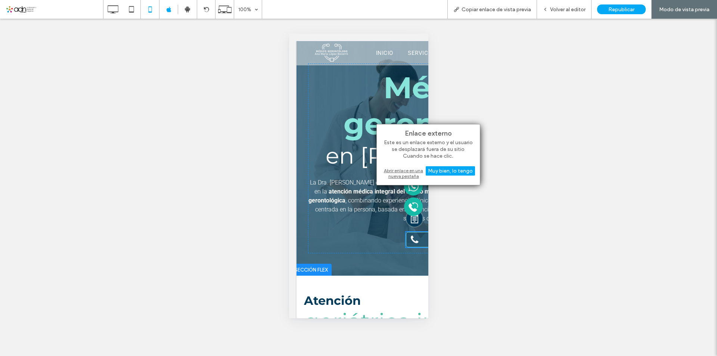
click at [404, 174] on div "Abrir enlace en una nueva pestaña" at bounding box center [428, 173] width 93 height 13
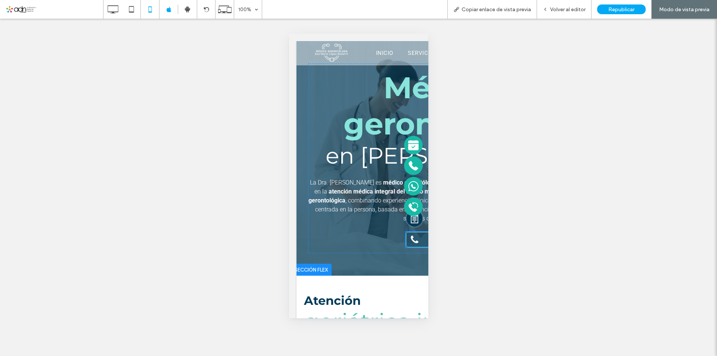
click at [527, 86] on div "**********" at bounding box center [358, 187] width 717 height 337
click at [620, 8] on span "Republicar" at bounding box center [621, 9] width 26 height 6
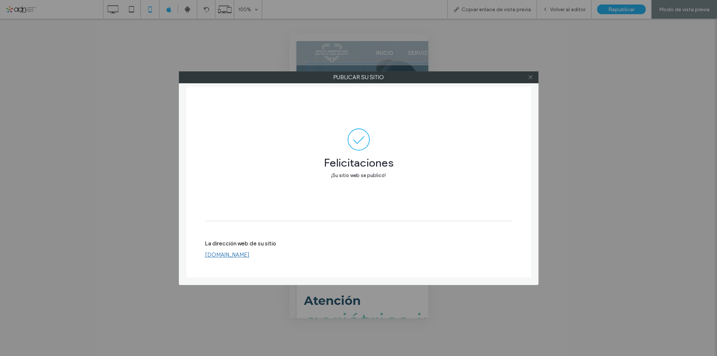
click at [529, 77] on icon at bounding box center [531, 77] width 6 height 6
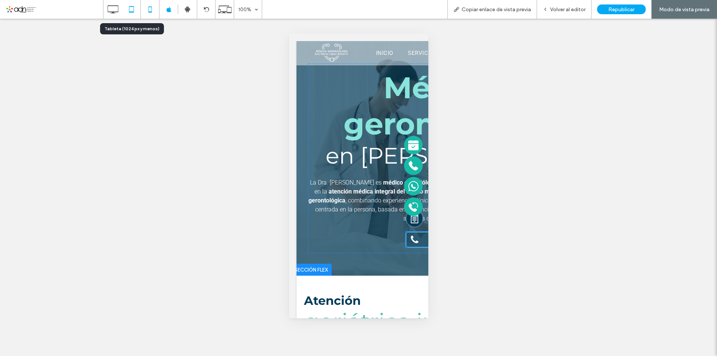
click at [133, 9] on icon at bounding box center [131, 9] width 15 height 15
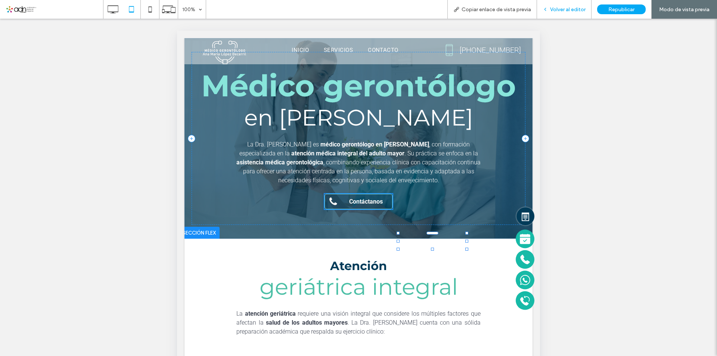
click at [566, 9] on span "Volver al editor" at bounding box center [567, 9] width 35 height 6
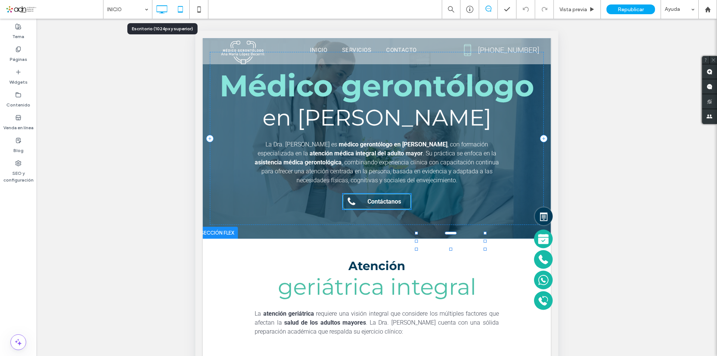
click at [162, 7] on icon at bounding box center [161, 9] width 15 height 15
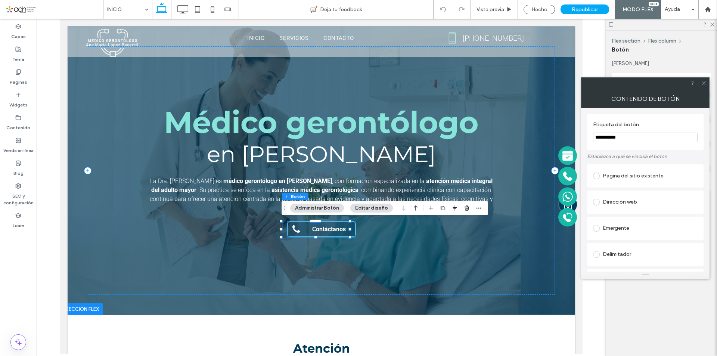
type input "**"
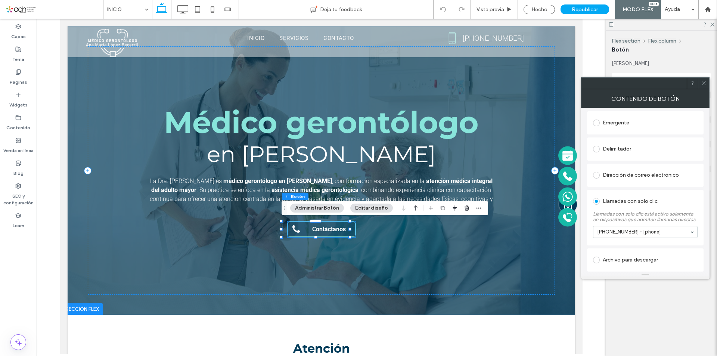
scroll to position [106, 0]
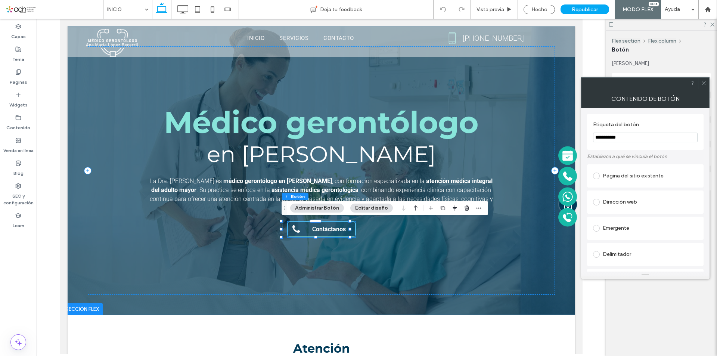
click at [319, 209] on button "Administrar Botón" at bounding box center [317, 208] width 54 height 9
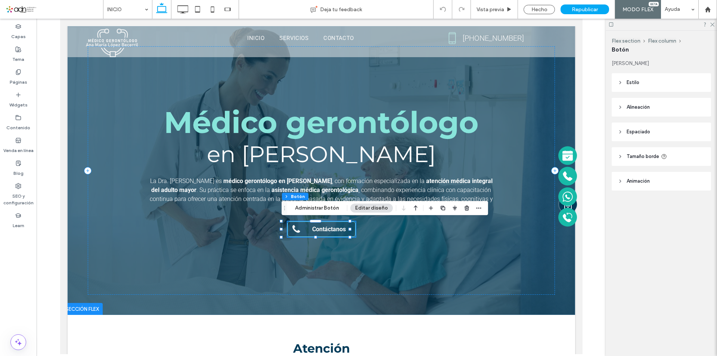
click at [666, 86] on header "Estilo" at bounding box center [661, 82] width 99 height 19
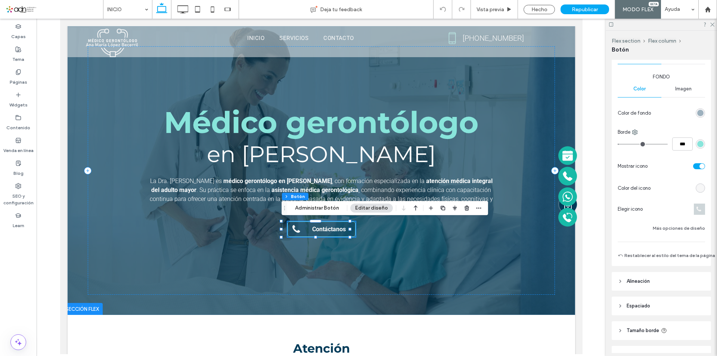
scroll to position [149, 0]
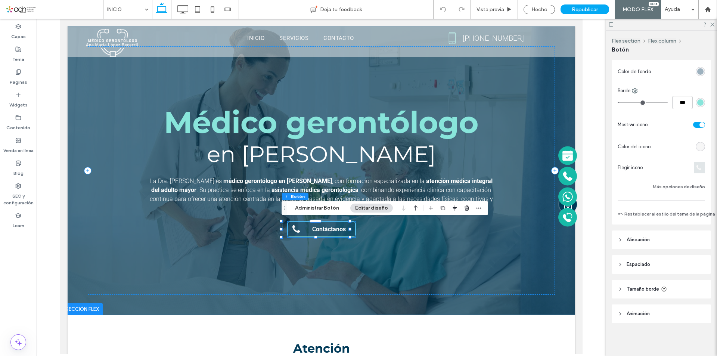
click at [697, 168] on icon at bounding box center [700, 168] width 6 height 6
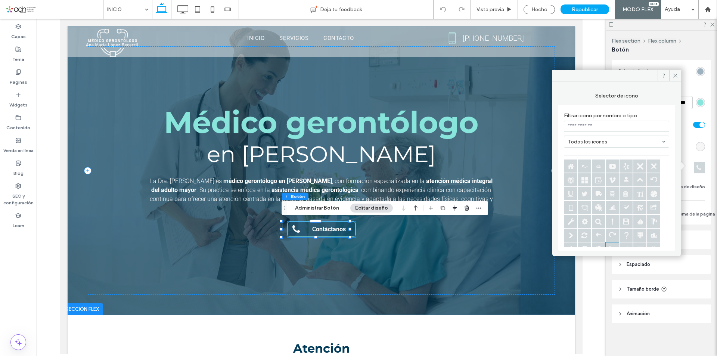
click at [591, 124] on input at bounding box center [616, 126] width 105 height 11
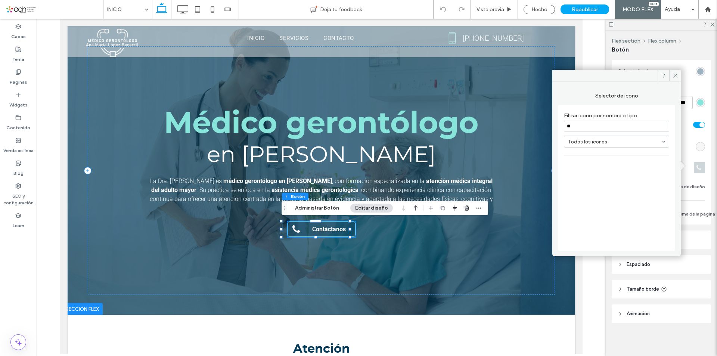
type input "*"
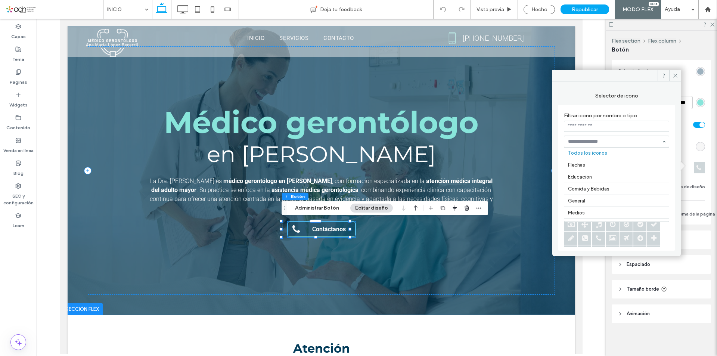
scroll to position [0, 0]
click at [653, 111] on label "Filtrar icono por nombre o tipo" at bounding box center [616, 115] width 105 height 12
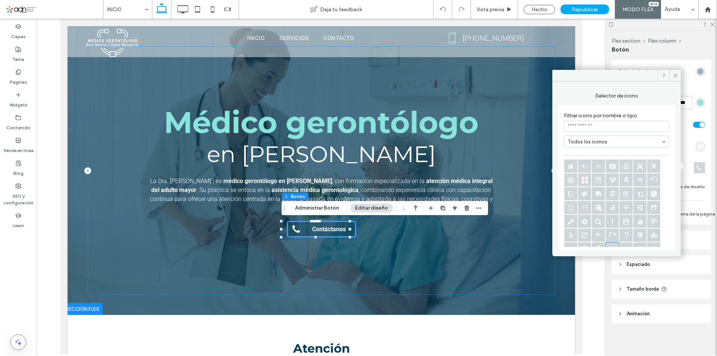
click at [602, 122] on input at bounding box center [616, 126] width 105 height 11
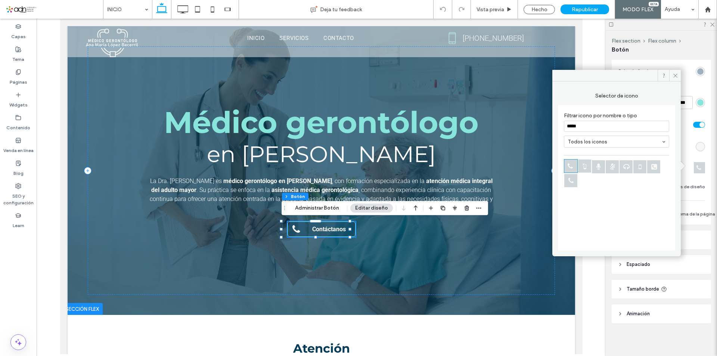
type input "*****"
click at [584, 167] on icon at bounding box center [584, 165] width 13 height 13
click at [573, 165] on icon at bounding box center [570, 165] width 13 height 13
click at [676, 75] on use at bounding box center [675, 76] width 4 height 4
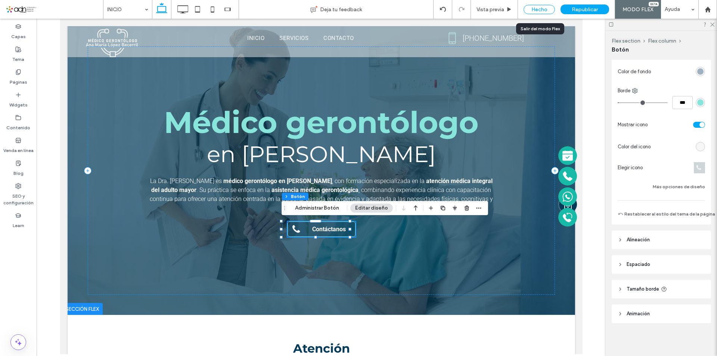
click at [542, 10] on div "Hecho" at bounding box center [539, 9] width 31 height 9
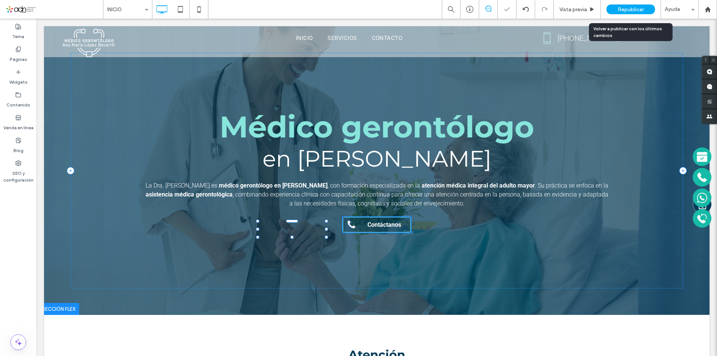
click at [622, 9] on span "Republicar" at bounding box center [631, 9] width 26 height 6
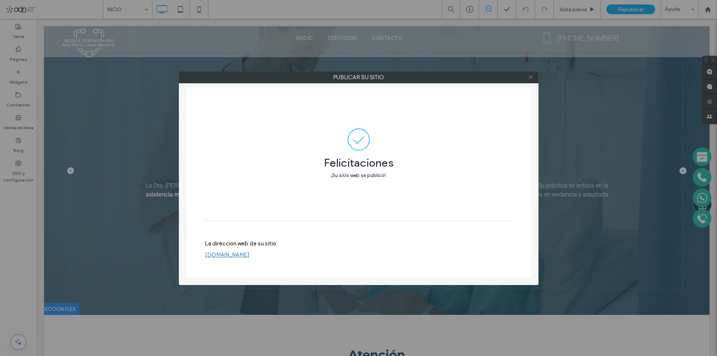
click at [530, 78] on icon at bounding box center [531, 77] width 6 height 6
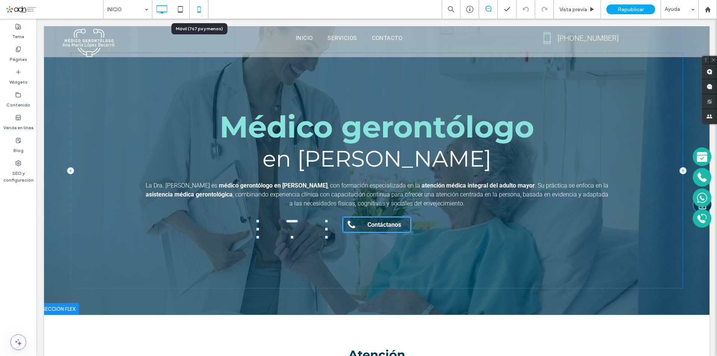
click at [199, 7] on use at bounding box center [198, 9] width 3 height 6
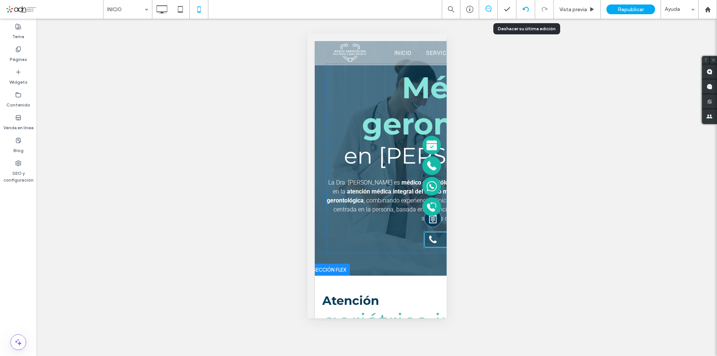
click at [527, 8] on icon at bounding box center [526, 9] width 6 height 6
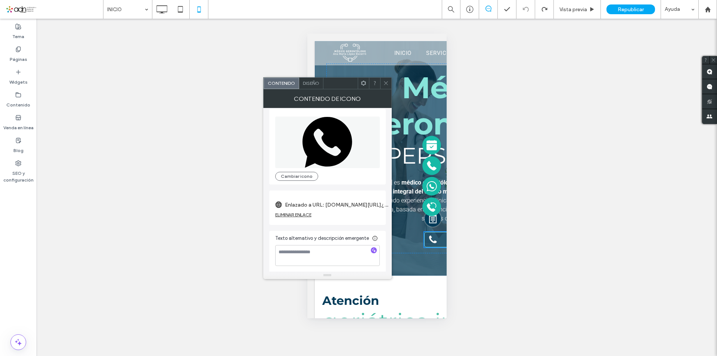
scroll to position [6, 0]
click at [353, 203] on label "Enlazado a URL: wa.me/5215612578401?text=Hola,%20¿me%20podrían%20dar%20más%20in…" at bounding box center [337, 204] width 105 height 14
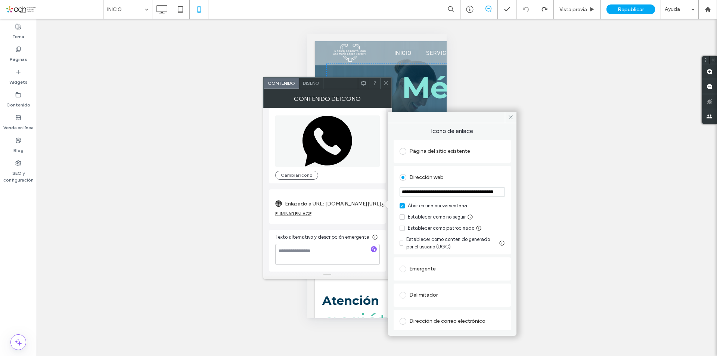
drag, startPoint x: 469, startPoint y: 192, endPoint x: 445, endPoint y: 191, distance: 24.7
click at [445, 191] on input "**********" at bounding box center [452, 192] width 105 height 10
paste input "**********"
type input "**********"
click at [496, 138] on div "**********" at bounding box center [452, 261] width 117 height 247
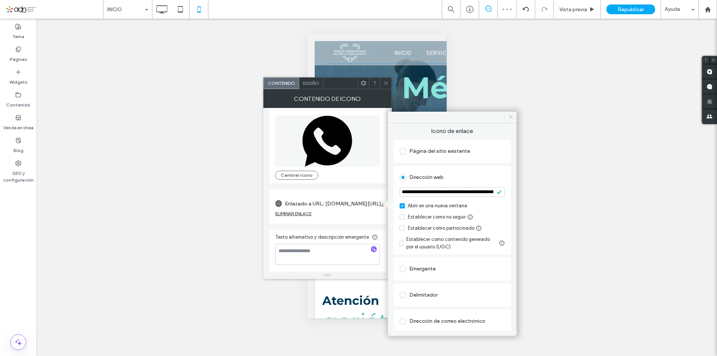
click at [511, 117] on icon at bounding box center [511, 117] width 6 height 6
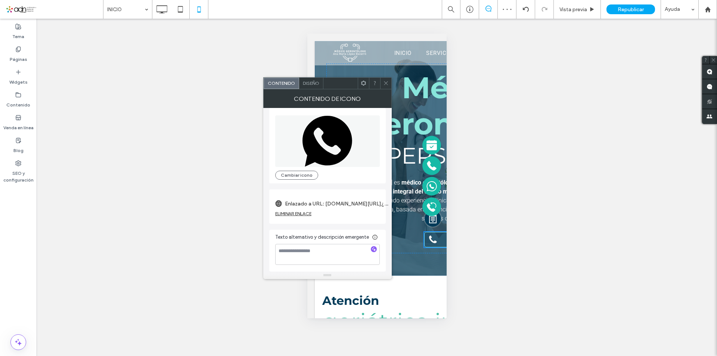
click at [385, 83] on icon at bounding box center [386, 83] width 6 height 6
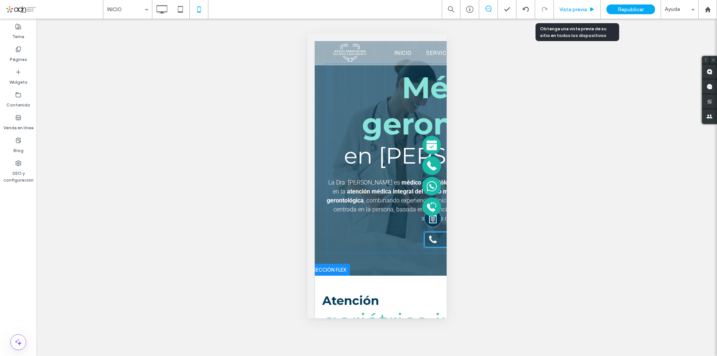
click at [565, 7] on span "Vista previa" at bounding box center [573, 9] width 28 height 6
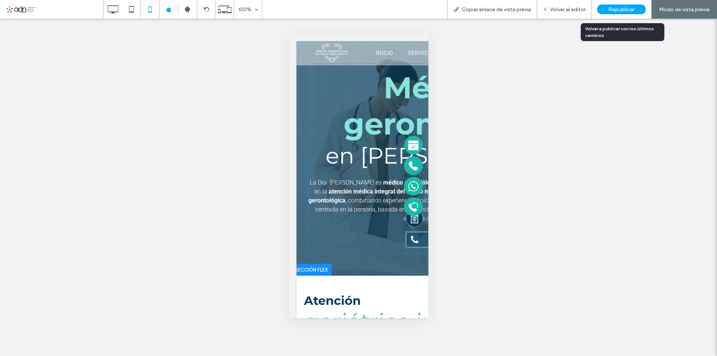
click at [633, 9] on span "Republicar" at bounding box center [621, 9] width 26 height 6
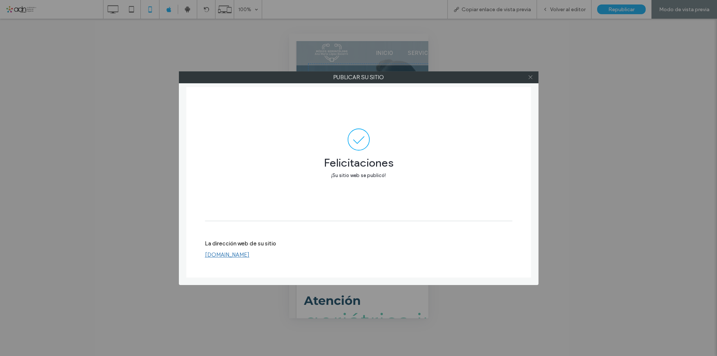
click at [531, 76] on icon at bounding box center [531, 77] width 6 height 6
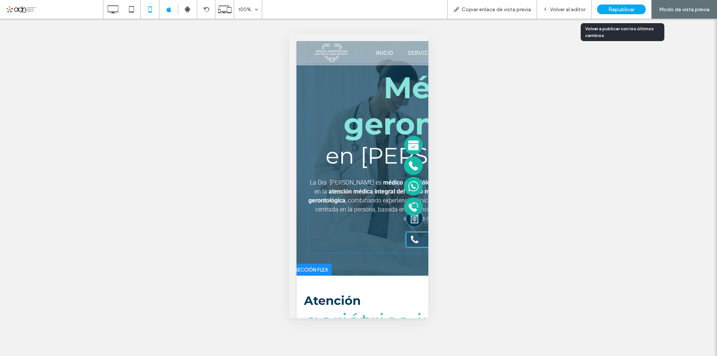
click at [620, 10] on span "Republicar" at bounding box center [621, 9] width 26 height 6
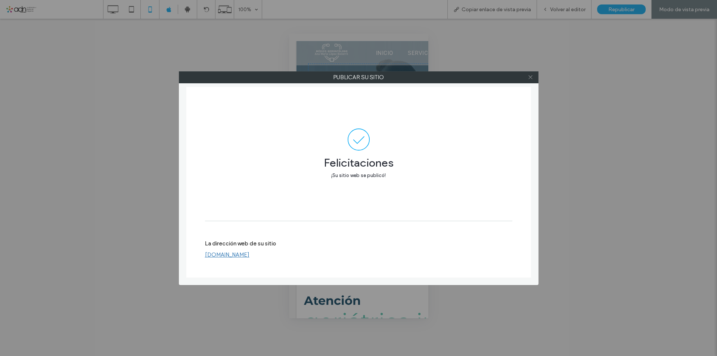
click at [531, 79] on icon at bounding box center [531, 77] width 6 height 6
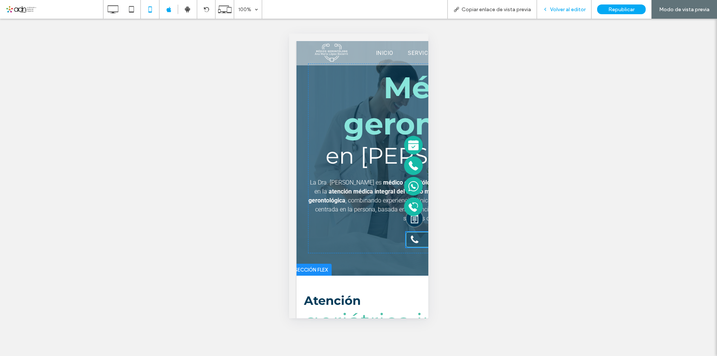
click at [576, 9] on span "Volver al editor" at bounding box center [567, 9] width 35 height 6
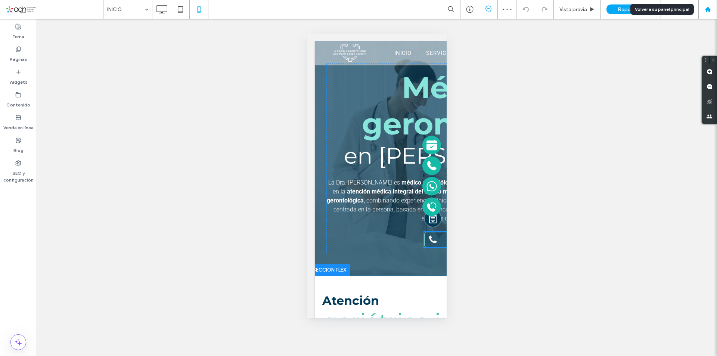
click at [707, 11] on use at bounding box center [708, 9] width 6 height 6
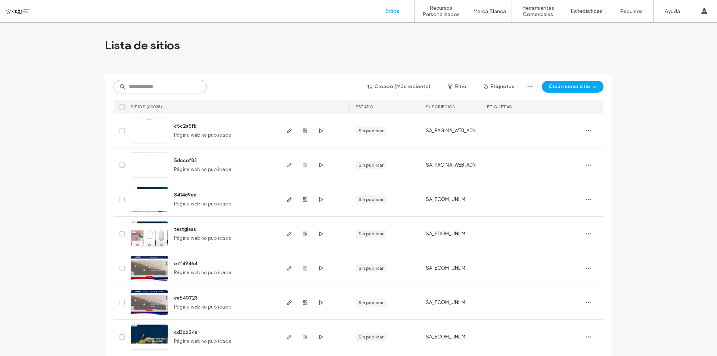
click at [167, 85] on input at bounding box center [160, 86] width 93 height 13
paste input "**********"
type input "**********"
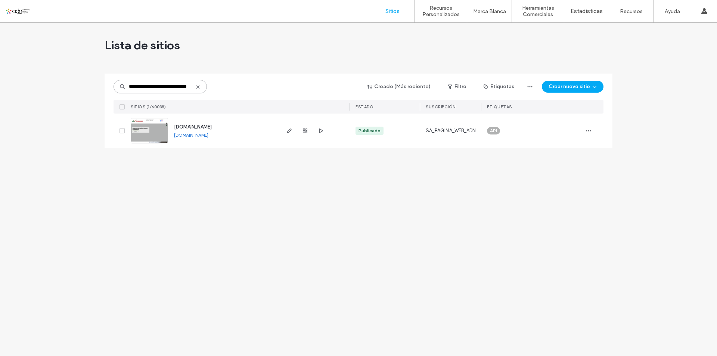
scroll to position [0, 0]
click at [144, 131] on img at bounding box center [149, 143] width 37 height 51
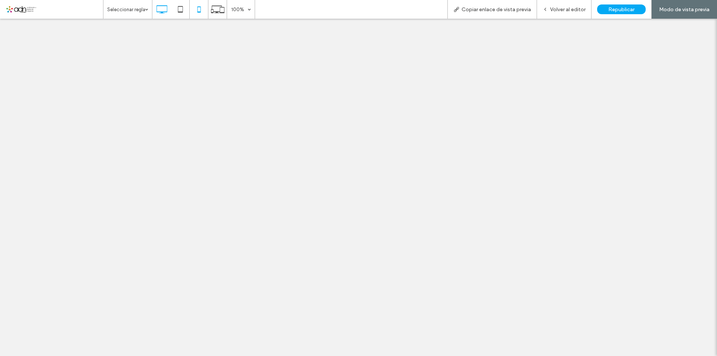
click at [198, 10] on icon at bounding box center [199, 9] width 15 height 15
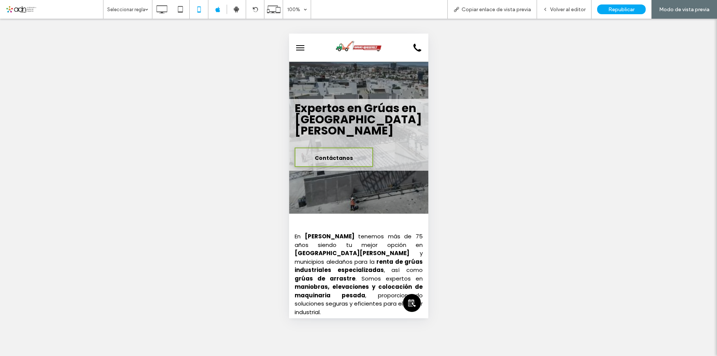
click at [301, 49] on button "menu" at bounding box center [299, 47] width 15 height 15
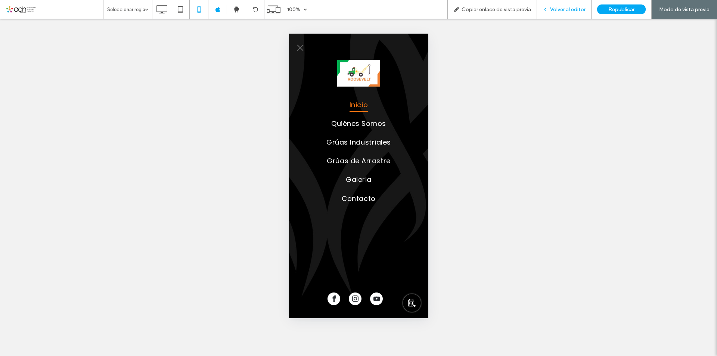
click at [576, 7] on span "Volver al editor" at bounding box center [567, 9] width 35 height 6
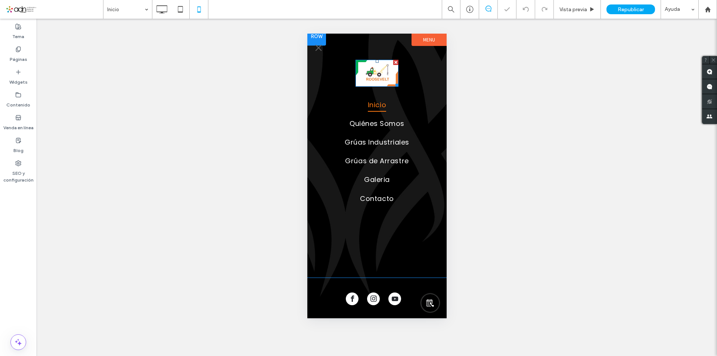
click at [371, 77] on img at bounding box center [376, 73] width 43 height 27
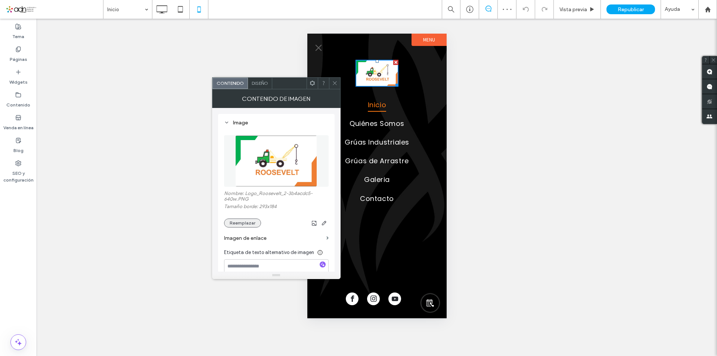
click at [244, 223] on button "Reemplazar" at bounding box center [242, 222] width 37 height 9
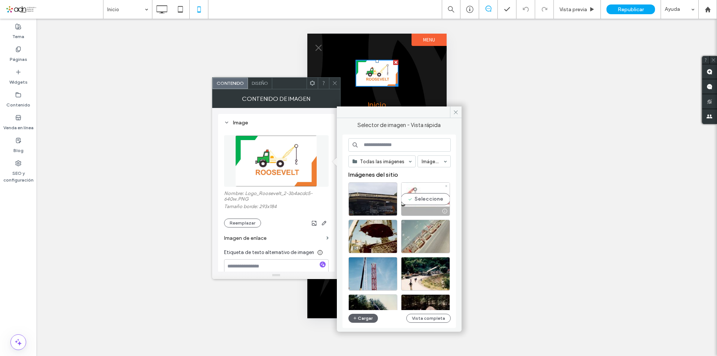
click at [423, 200] on div "Seleccione" at bounding box center [425, 199] width 49 height 34
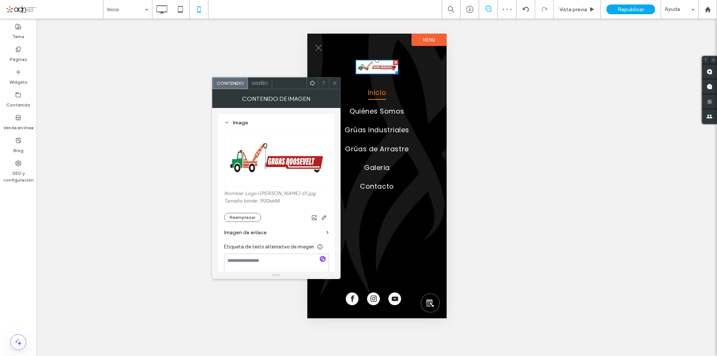
click at [335, 86] on span at bounding box center [335, 83] width 6 height 11
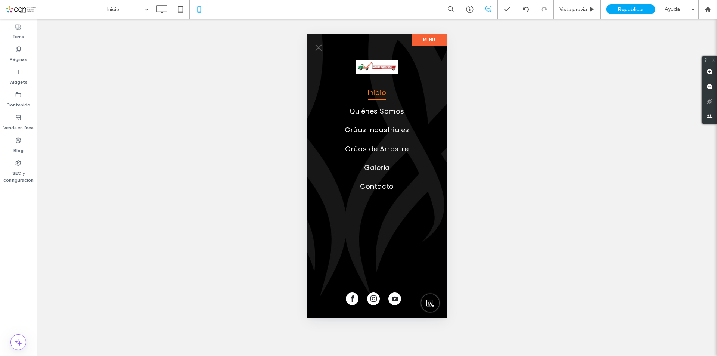
click at [317, 50] on button "menu" at bounding box center [318, 47] width 15 height 15
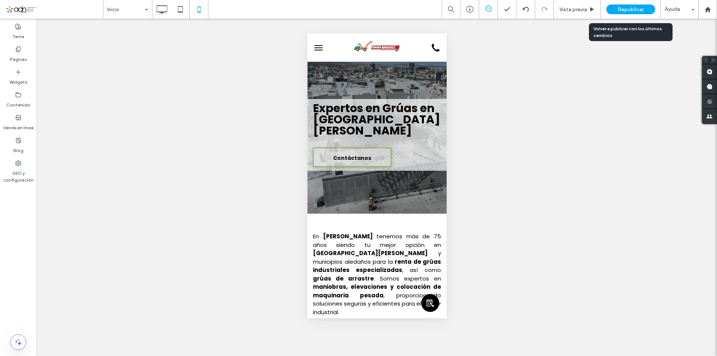
click at [620, 11] on span "Republicar" at bounding box center [631, 9] width 26 height 6
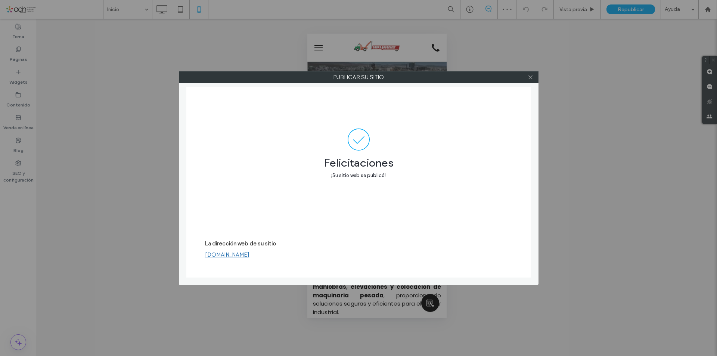
click at [534, 79] on div at bounding box center [530, 77] width 11 height 11
click at [532, 78] on icon at bounding box center [531, 77] width 6 height 6
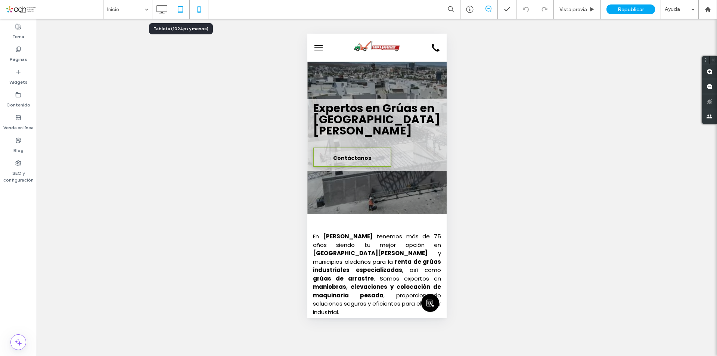
click at [180, 10] on icon at bounding box center [180, 9] width 15 height 15
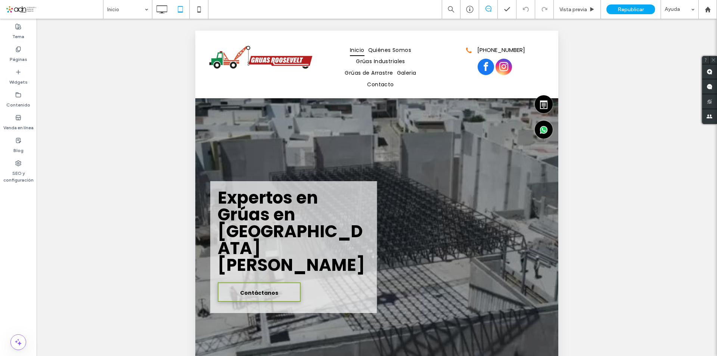
scroll to position [112, 0]
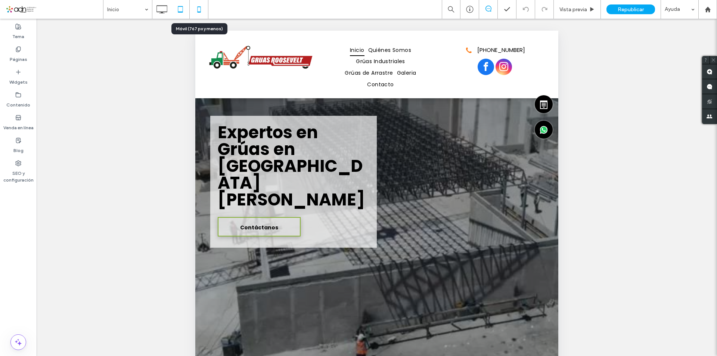
click at [199, 11] on icon at bounding box center [199, 9] width 15 height 15
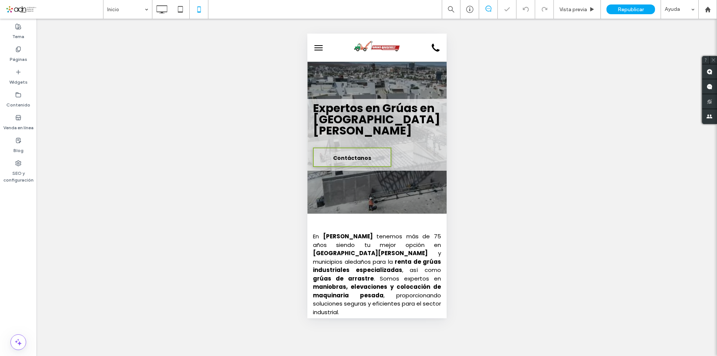
scroll to position [0, 0]
click at [624, 7] on span "Republicar" at bounding box center [631, 9] width 26 height 6
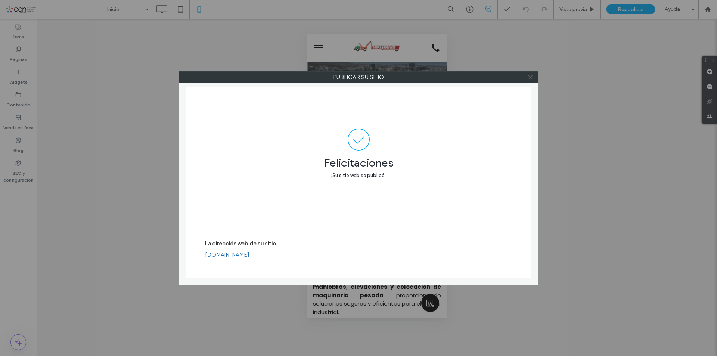
click at [532, 79] on icon at bounding box center [531, 77] width 6 height 6
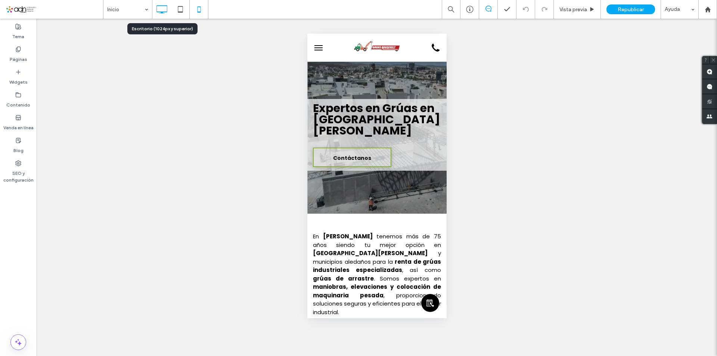
click at [156, 9] on icon at bounding box center [161, 9] width 15 height 15
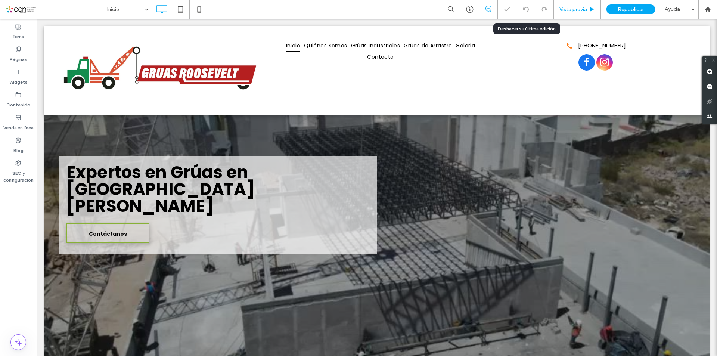
click at [570, 10] on span "Vista previa" at bounding box center [573, 9] width 28 height 6
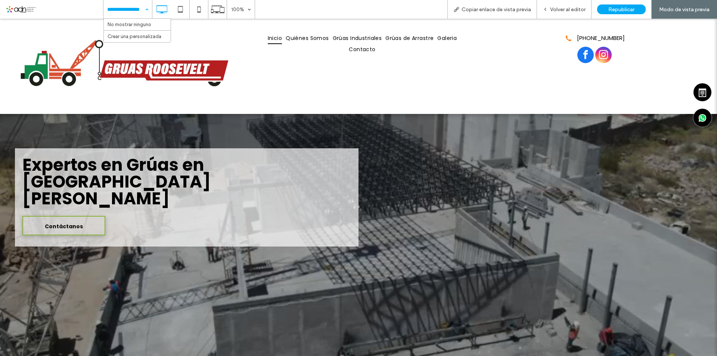
click at [275, 78] on div "Inicio Quiénes Somos Grúas Industriales Grúas de Arrastre Galeria Contacto Clic…" at bounding box center [359, 66] width 234 height 84
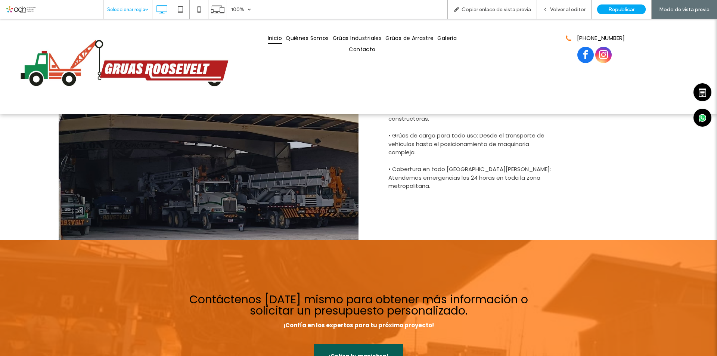
scroll to position [784, 0]
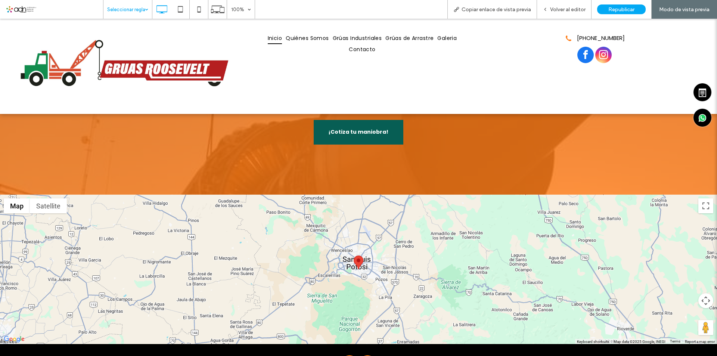
click at [213, 102] on img at bounding box center [124, 68] width 234 height 80
click at [565, 10] on span "Volver al editor" at bounding box center [567, 9] width 35 height 6
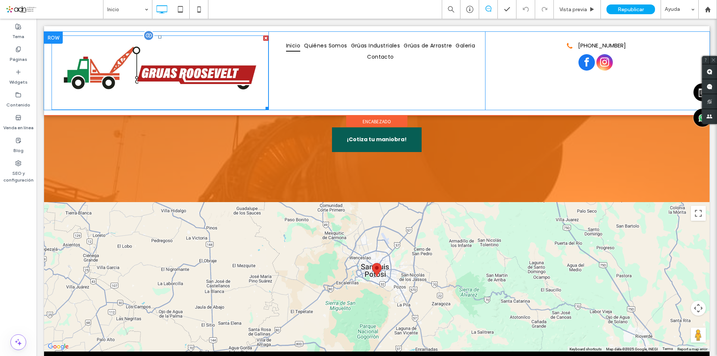
scroll to position [801, 0]
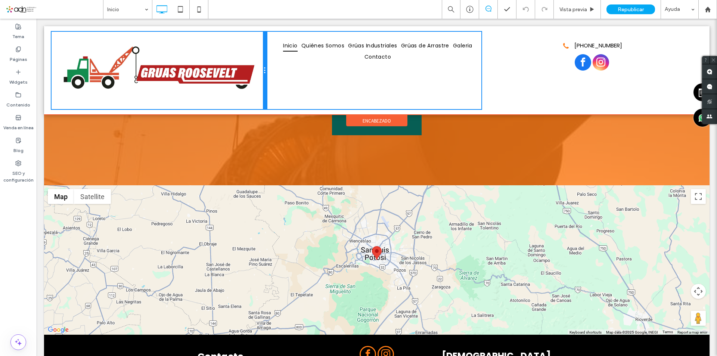
click at [263, 67] on div at bounding box center [265, 70] width 4 height 77
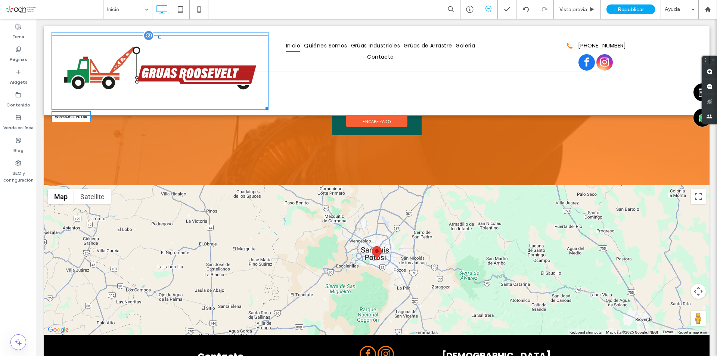
drag, startPoint x: 264, startPoint y: 108, endPoint x: 243, endPoint y: 91, distance: 27.0
click at [263, 104] on div at bounding box center [266, 107] width 6 height 6
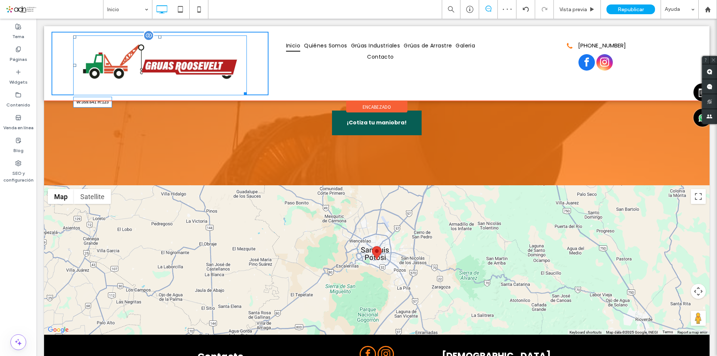
drag, startPoint x: 245, startPoint y: 94, endPoint x: 225, endPoint y: 81, distance: 24.2
click at [241, 90] on div at bounding box center [244, 93] width 6 height 6
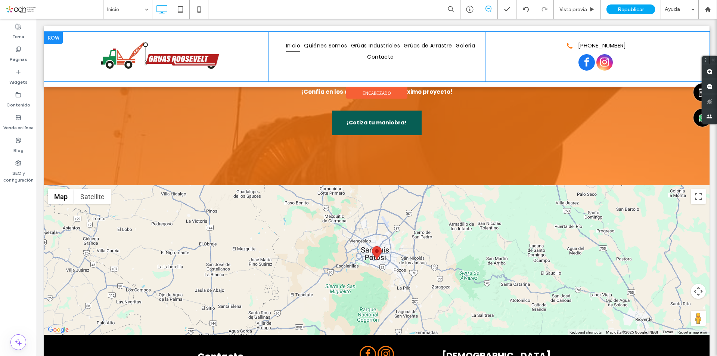
click at [249, 68] on div "Click To Paste" at bounding box center [160, 57] width 217 height 50
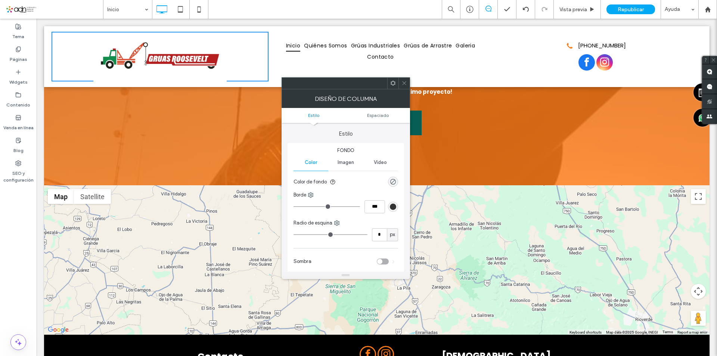
drag, startPoint x: 404, startPoint y: 84, endPoint x: 216, endPoint y: 59, distance: 189.9
click at [404, 84] on icon at bounding box center [405, 83] width 6 height 6
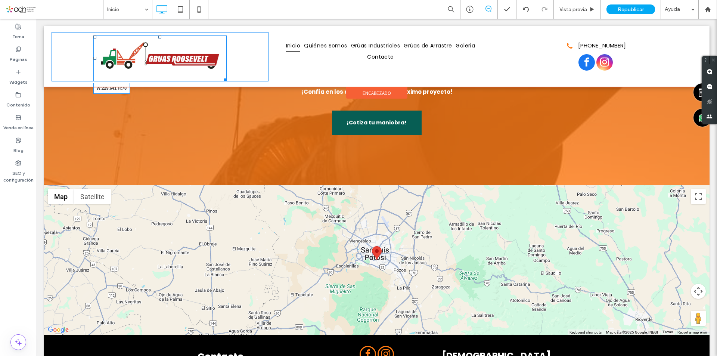
drag, startPoint x: 224, startPoint y: 79, endPoint x: 200, endPoint y: 66, distance: 27.1
click at [200, 66] on div "W:229.641 H:78 Click To Paste" at bounding box center [160, 57] width 217 height 50
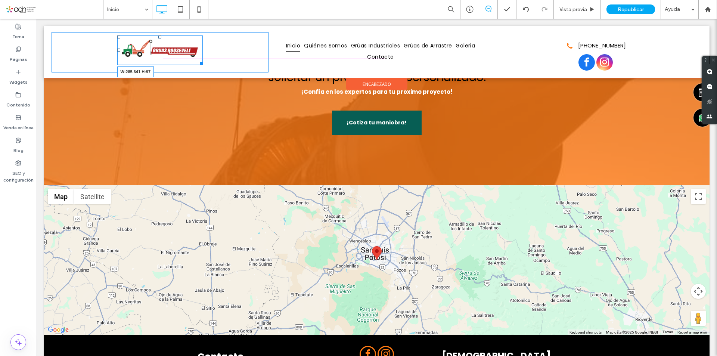
drag, startPoint x: 201, startPoint y: 63, endPoint x: 213, endPoint y: 66, distance: 13.0
click at [213, 66] on div "W:285.641 H:97 Click To Paste" at bounding box center [160, 52] width 217 height 41
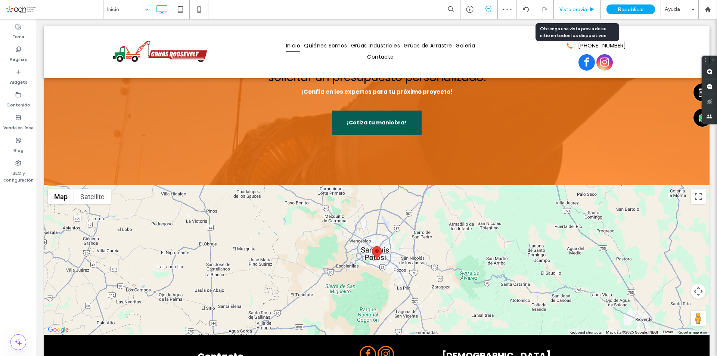
drag, startPoint x: 574, startPoint y: 6, endPoint x: 224, endPoint y: 81, distance: 357.6
click at [574, 6] on span "Vista previa" at bounding box center [573, 9] width 28 height 6
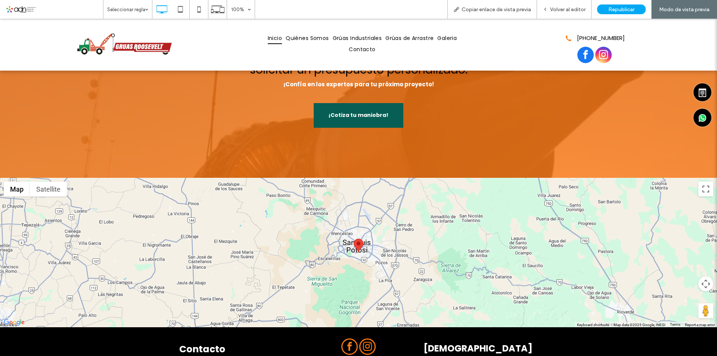
scroll to position [784, 0]
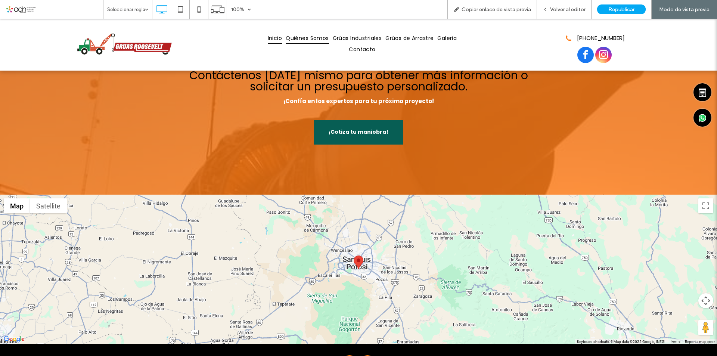
click at [299, 38] on span "Quiénes Somos" at bounding box center [307, 38] width 43 height 12
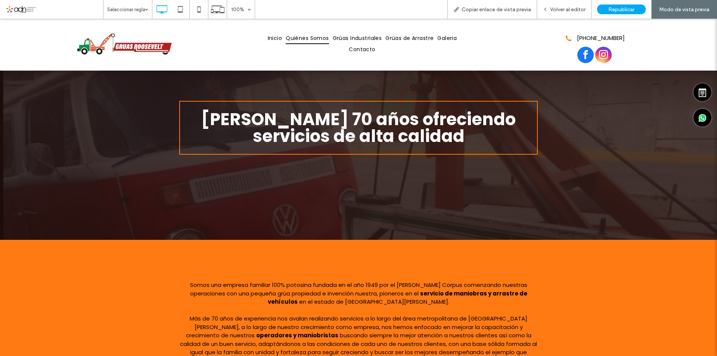
click at [350, 38] on span "Grúas Industriales" at bounding box center [357, 38] width 49 height 12
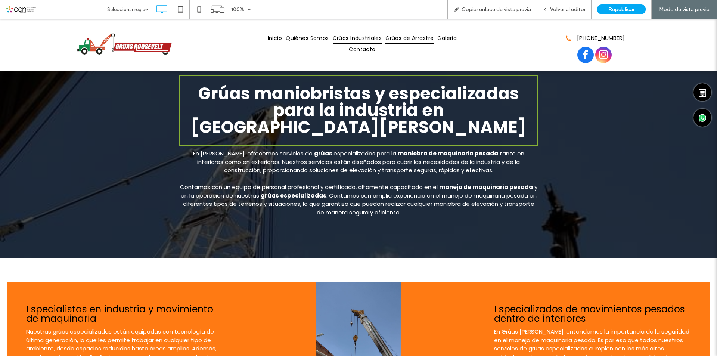
click at [406, 39] on span "Grúas de Arrastre" at bounding box center [409, 38] width 48 height 12
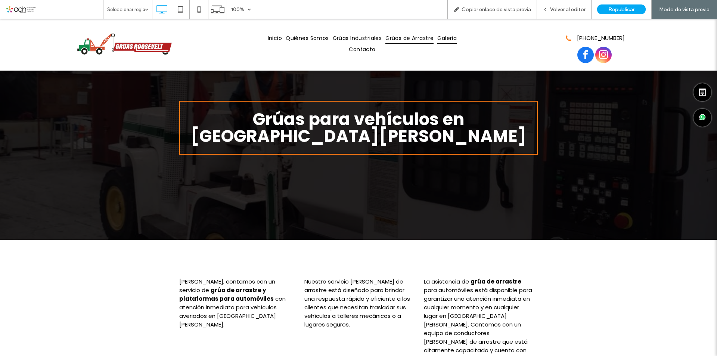
click at [445, 39] on span "Galeria" at bounding box center [446, 38] width 19 height 12
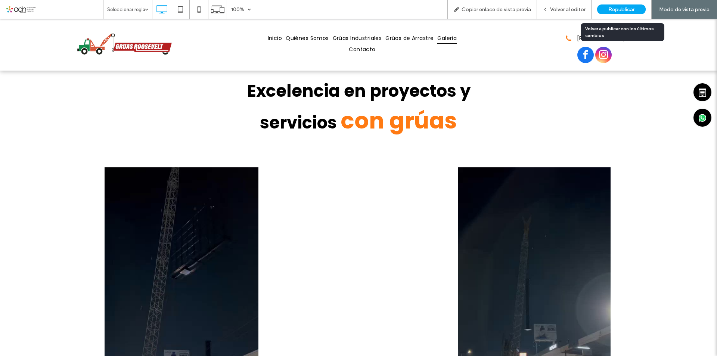
click at [619, 8] on span "Republicar" at bounding box center [621, 9] width 26 height 6
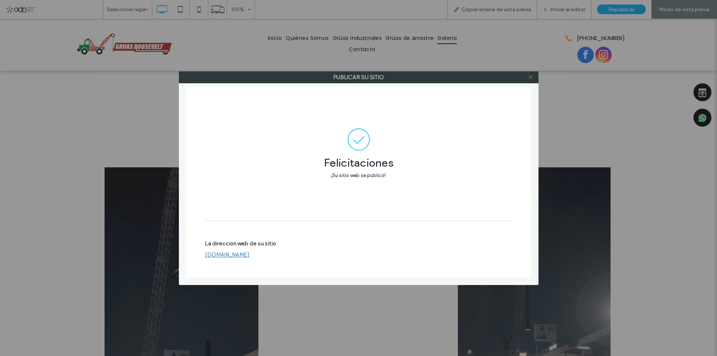
click at [532, 76] on icon at bounding box center [531, 77] width 6 height 6
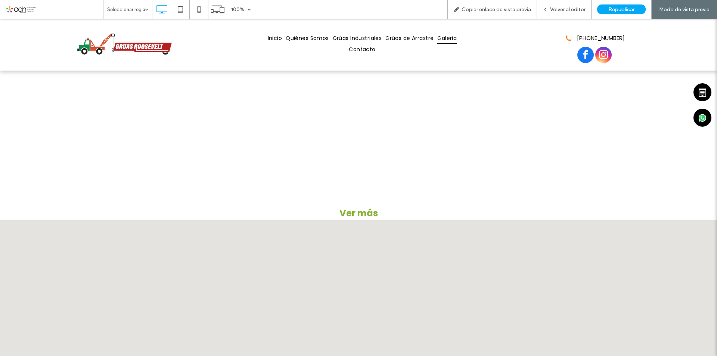
scroll to position [3072, 0]
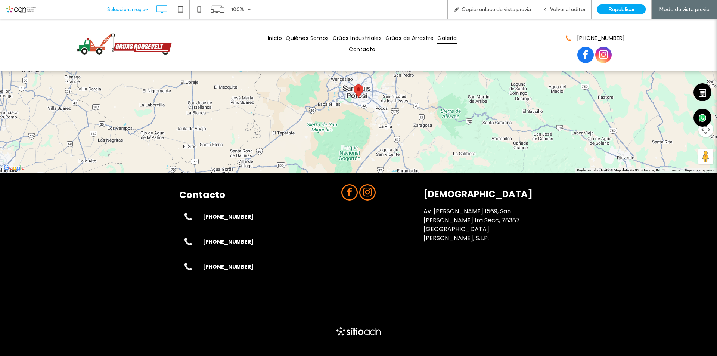
click at [370, 46] on span "Contacto" at bounding box center [362, 50] width 27 height 12
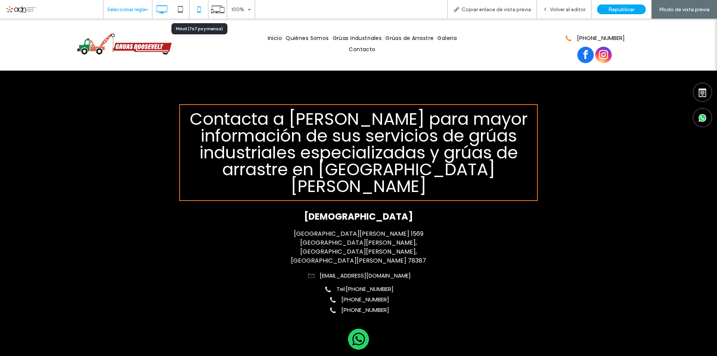
click at [198, 9] on icon at bounding box center [199, 9] width 15 height 15
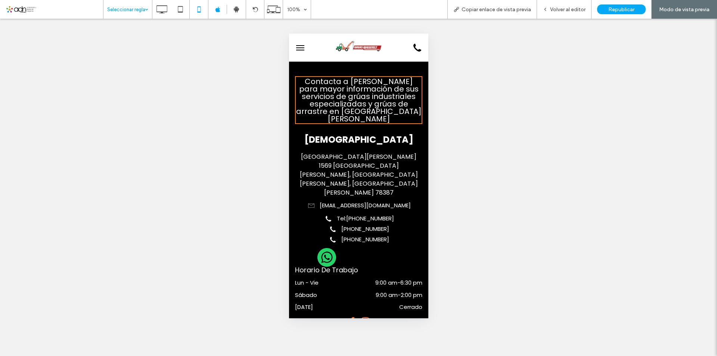
click at [301, 48] on button "menu" at bounding box center [299, 47] width 15 height 15
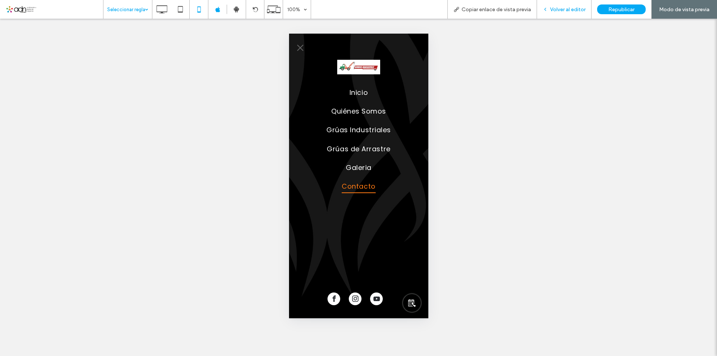
click at [566, 7] on span "Volver al editor" at bounding box center [567, 9] width 35 height 6
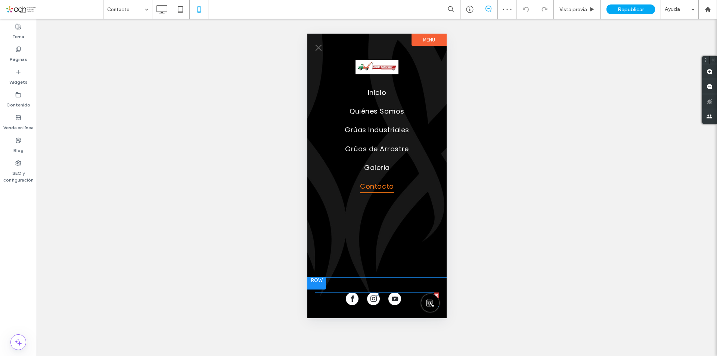
click at [396, 299] on span "youtube" at bounding box center [394, 298] width 13 height 13
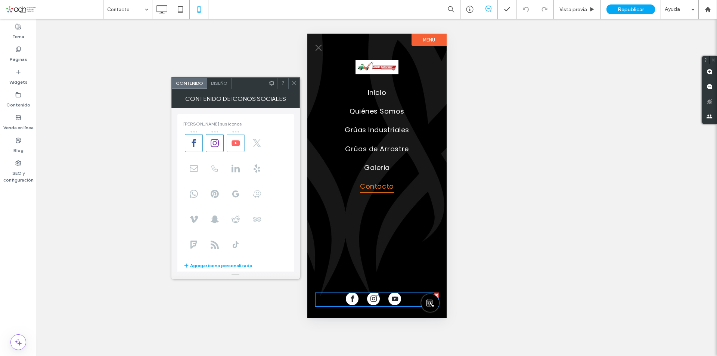
click at [233, 140] on use at bounding box center [236, 143] width 8 height 6
drag, startPoint x: 294, startPoint y: 83, endPoint x: 9, endPoint y: 58, distance: 286.5
click at [294, 83] on icon at bounding box center [294, 83] width 6 height 6
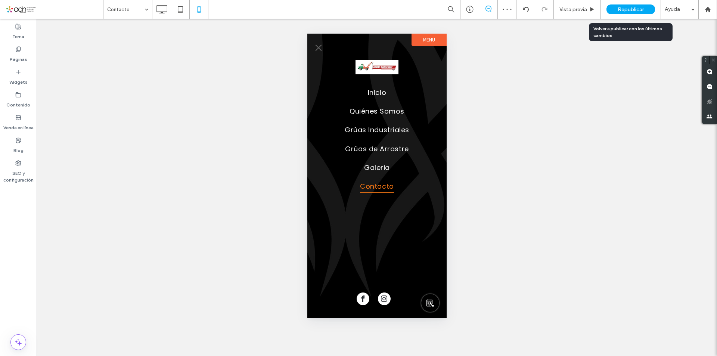
click at [621, 6] on span "Republicar" at bounding box center [631, 9] width 26 height 6
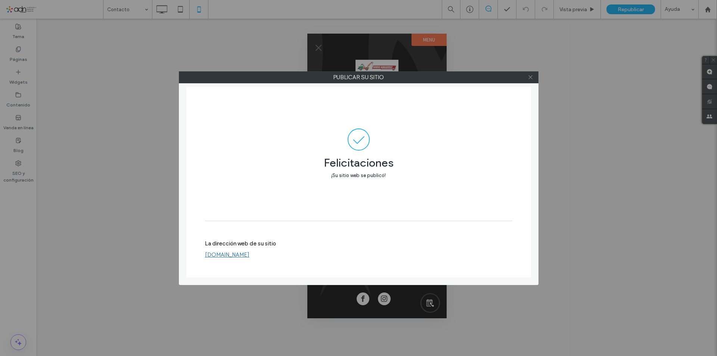
click at [533, 77] on icon at bounding box center [531, 77] width 6 height 6
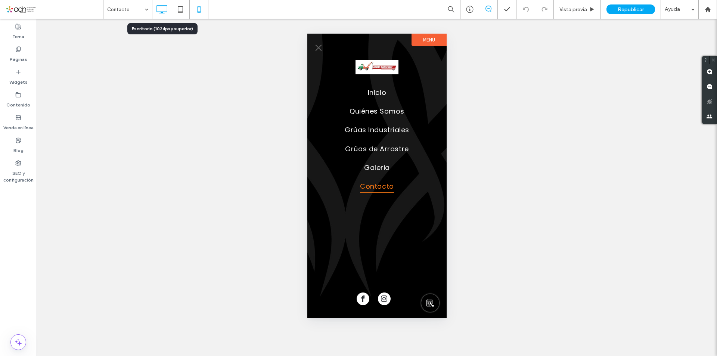
click at [162, 9] on icon at bounding box center [161, 9] width 15 height 15
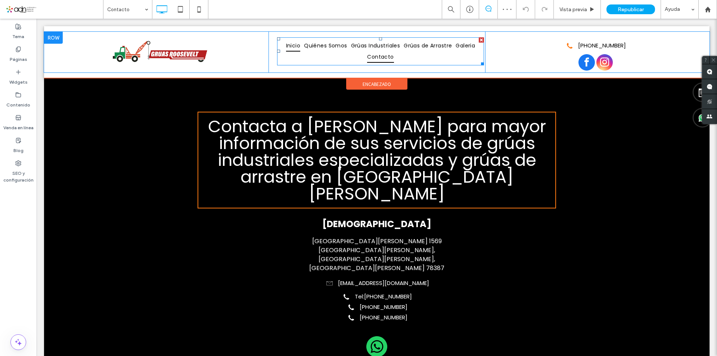
click at [300, 44] on span "Inicio" at bounding box center [293, 46] width 15 height 12
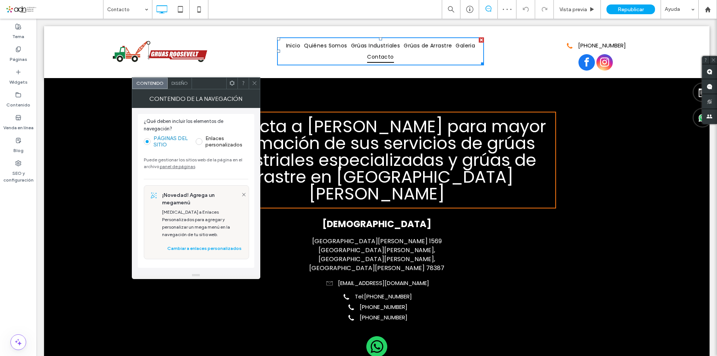
click at [253, 81] on use at bounding box center [254, 83] width 4 height 4
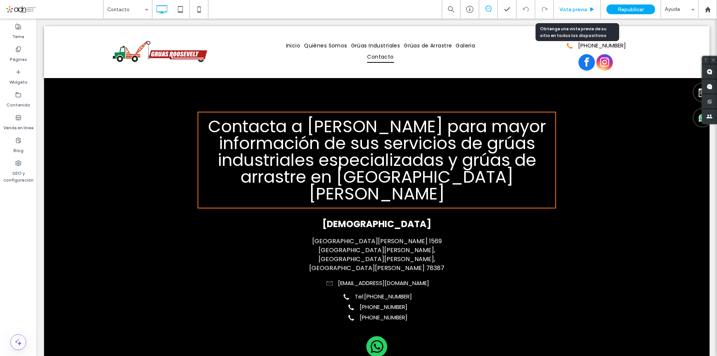
click at [582, 7] on span "Vista previa" at bounding box center [573, 9] width 28 height 6
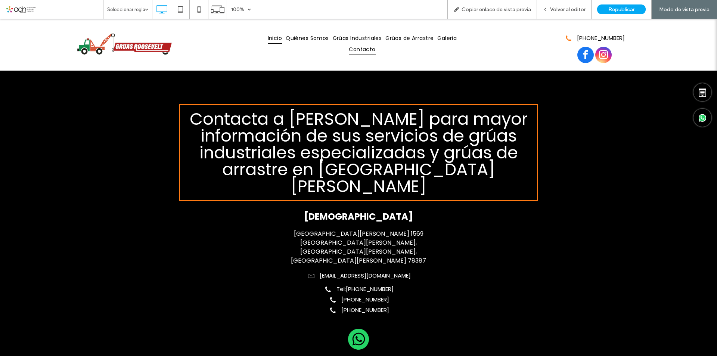
drag, startPoint x: 275, startPoint y: 38, endPoint x: 325, endPoint y: 119, distance: 95.1
click at [275, 38] on span "Inicio" at bounding box center [275, 38] width 15 height 12
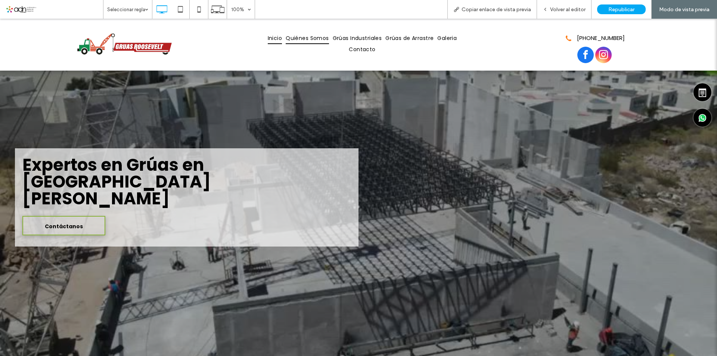
drag, startPoint x: 304, startPoint y: 38, endPoint x: 358, endPoint y: 100, distance: 82.1
click at [304, 38] on span "Quiénes Somos" at bounding box center [307, 38] width 43 height 12
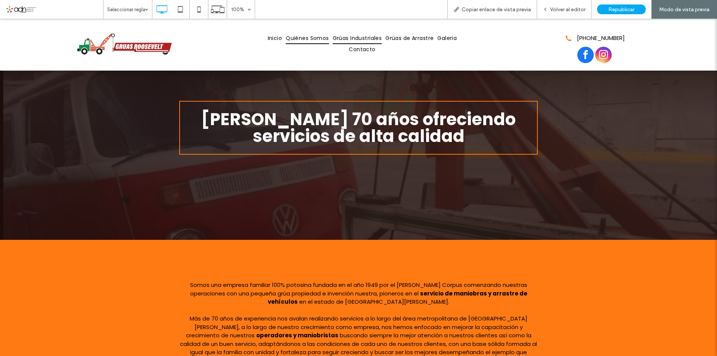
drag, startPoint x: 360, startPoint y: 38, endPoint x: 394, endPoint y: 57, distance: 39.1
click at [360, 38] on span "Grúas Industriales" at bounding box center [357, 38] width 49 height 12
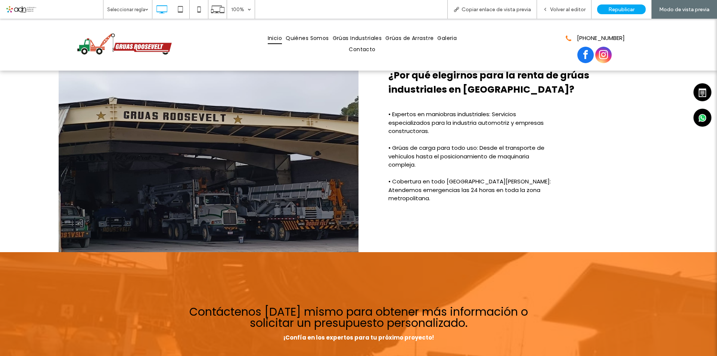
scroll to position [361, 0]
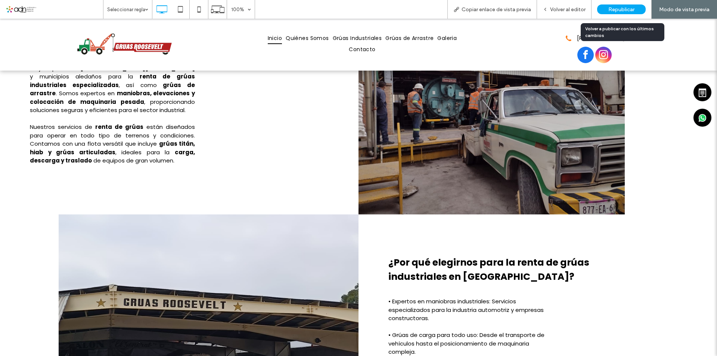
click at [617, 7] on span "Republicar" at bounding box center [621, 9] width 26 height 6
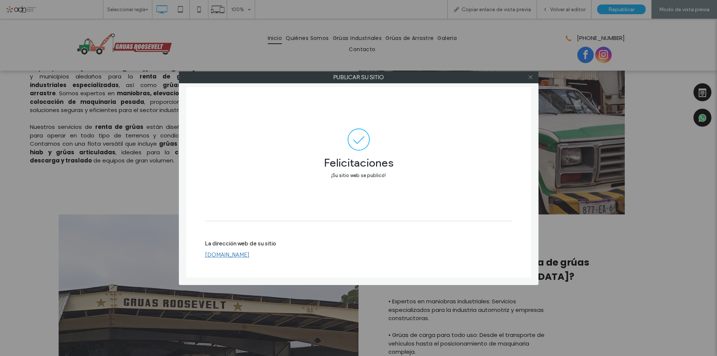
click at [530, 75] on icon at bounding box center [531, 77] width 6 height 6
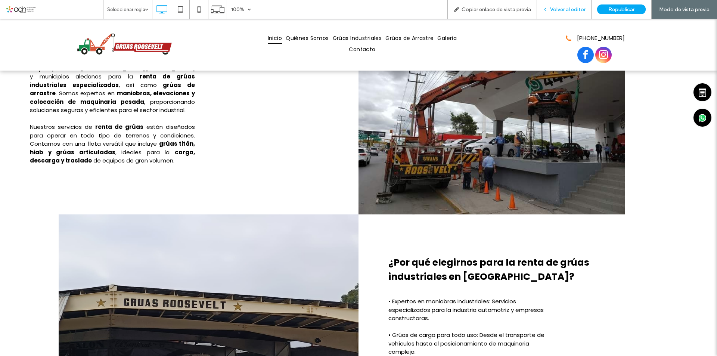
click at [553, 8] on span "Volver al editor" at bounding box center [567, 9] width 35 height 6
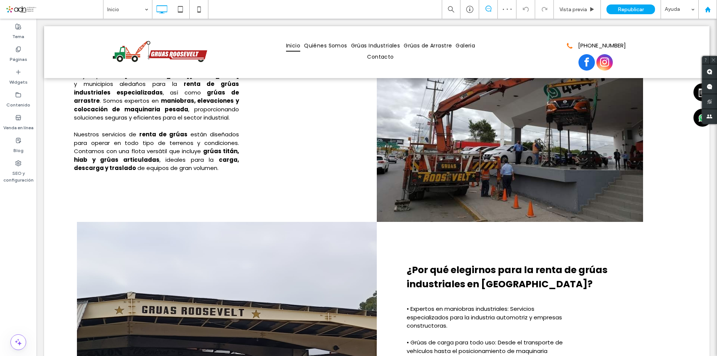
scroll to position [378, 0]
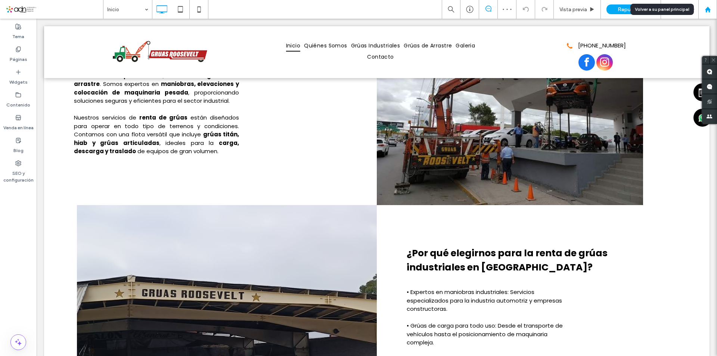
click at [712, 10] on div at bounding box center [708, 9] width 18 height 6
